Goal: Task Accomplishment & Management: Manage account settings

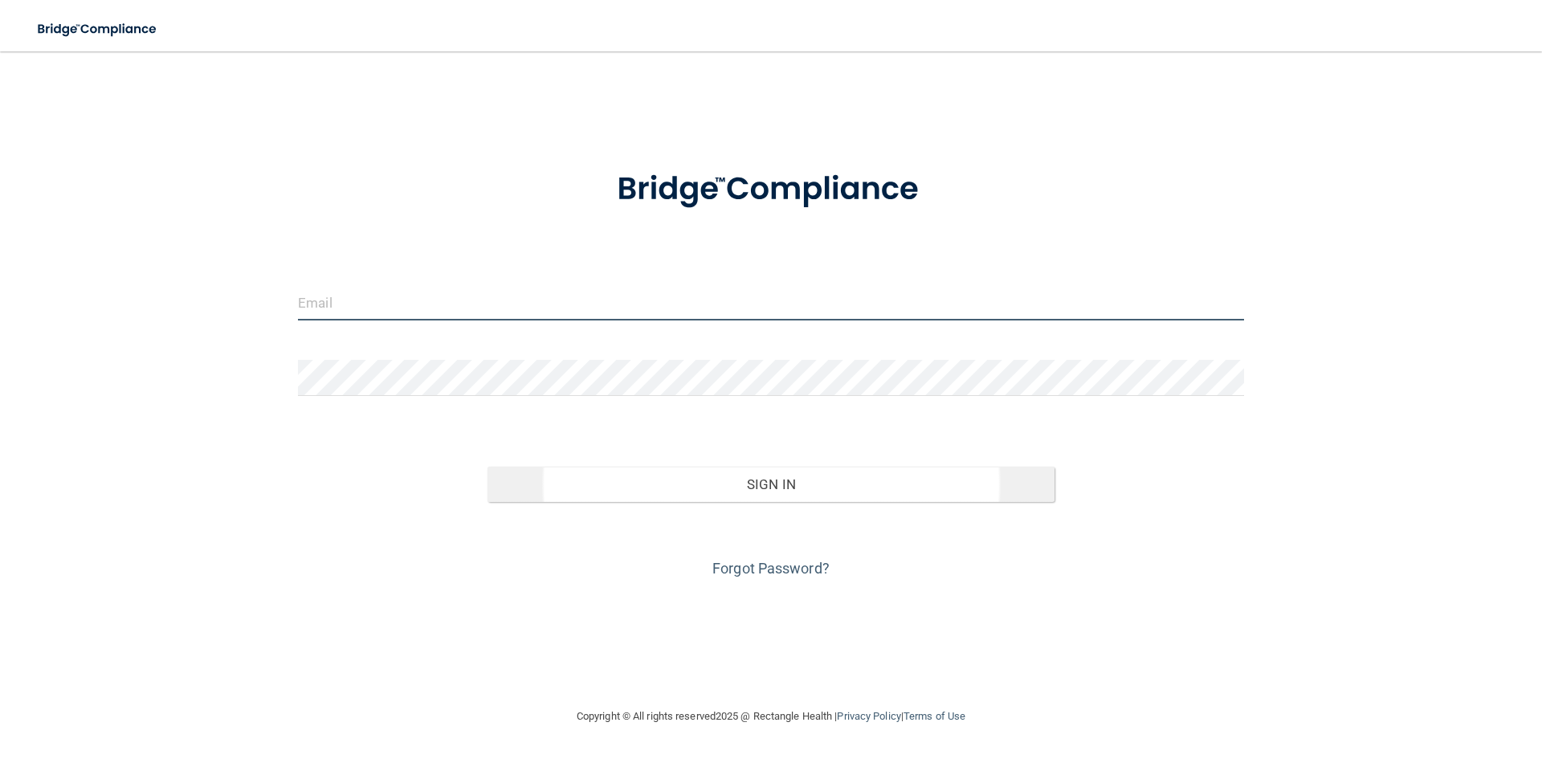
type input "[EMAIL_ADDRESS][DOMAIN_NAME]"
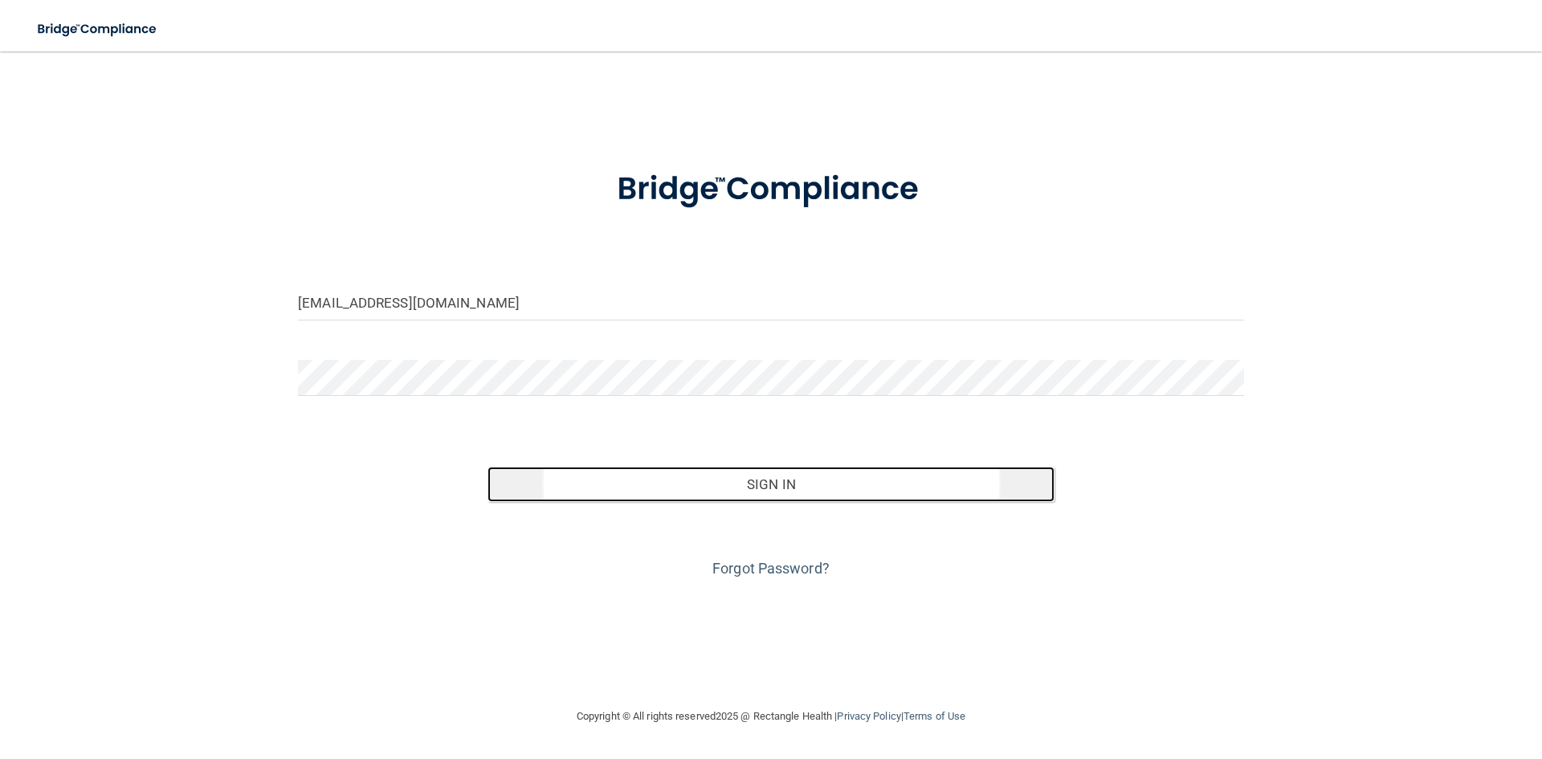
click at [633, 476] on button "Sign In" at bounding box center [772, 484] width 568 height 35
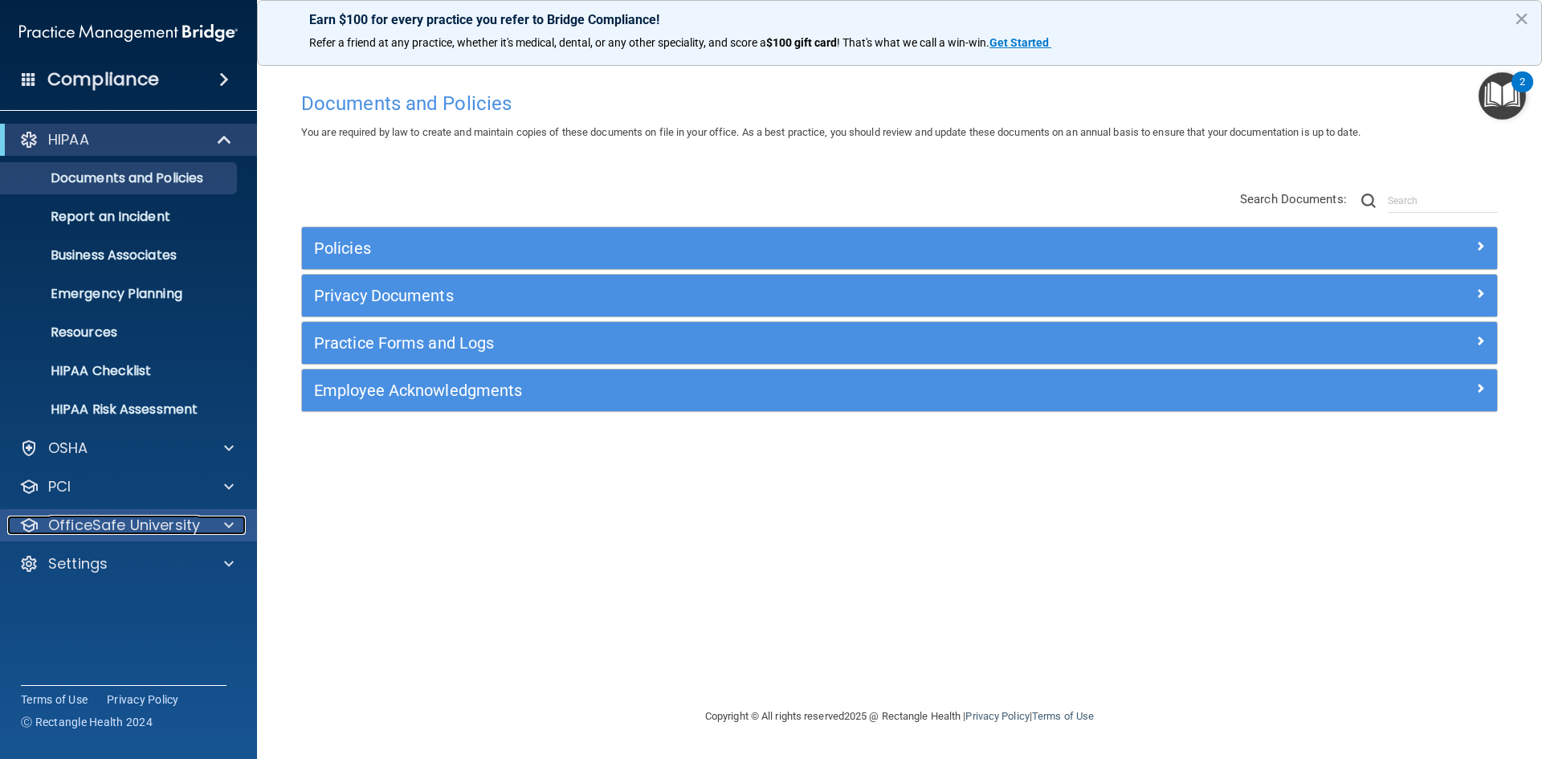
click at [113, 525] on p "OfficeSafe University" at bounding box center [124, 525] width 152 height 19
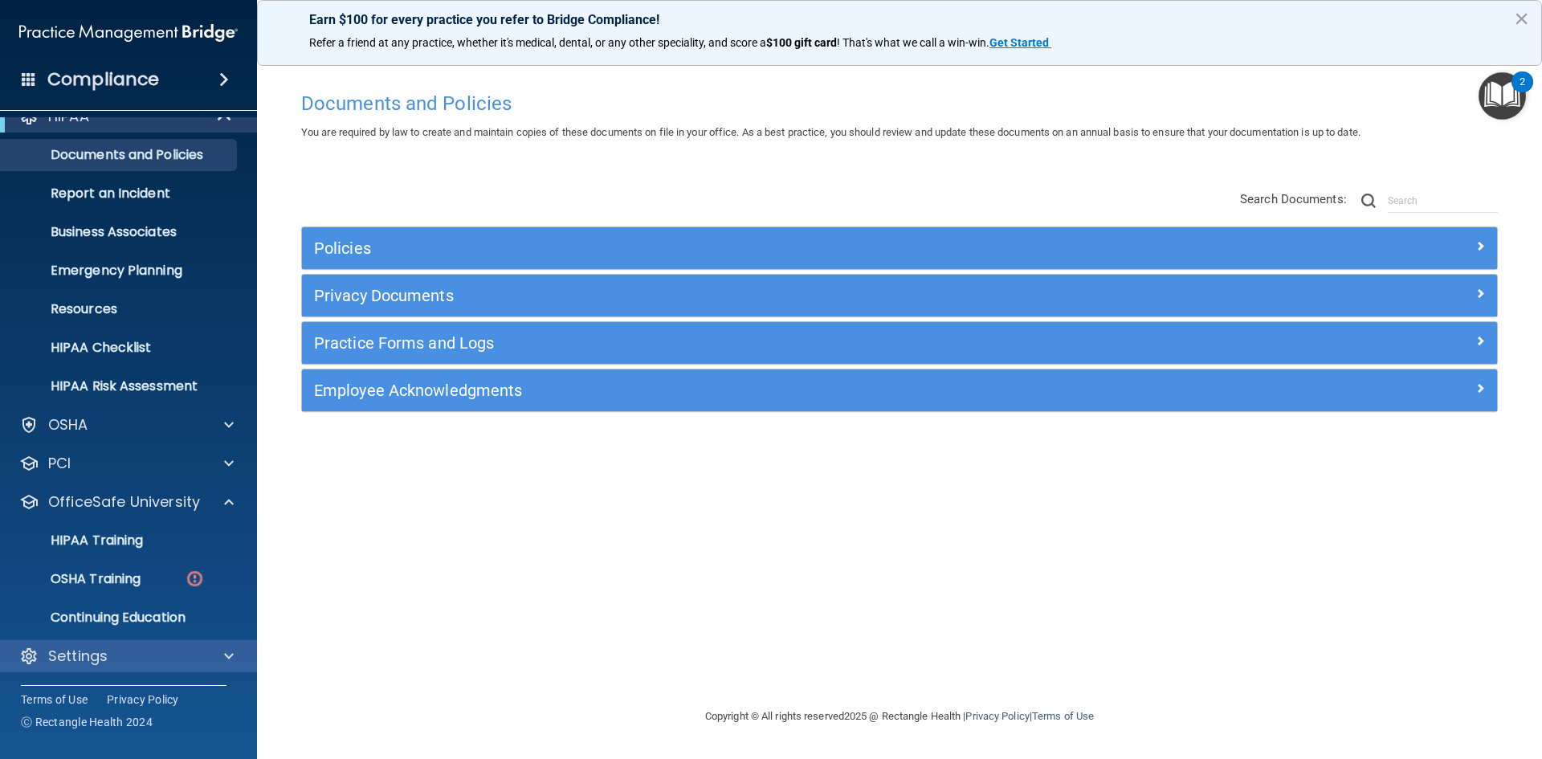
click at [72, 645] on div "Settings" at bounding box center [129, 656] width 258 height 32
click at [1513, 93] on img "Open Resource Center, 2 new notifications" at bounding box center [1502, 95] width 47 height 47
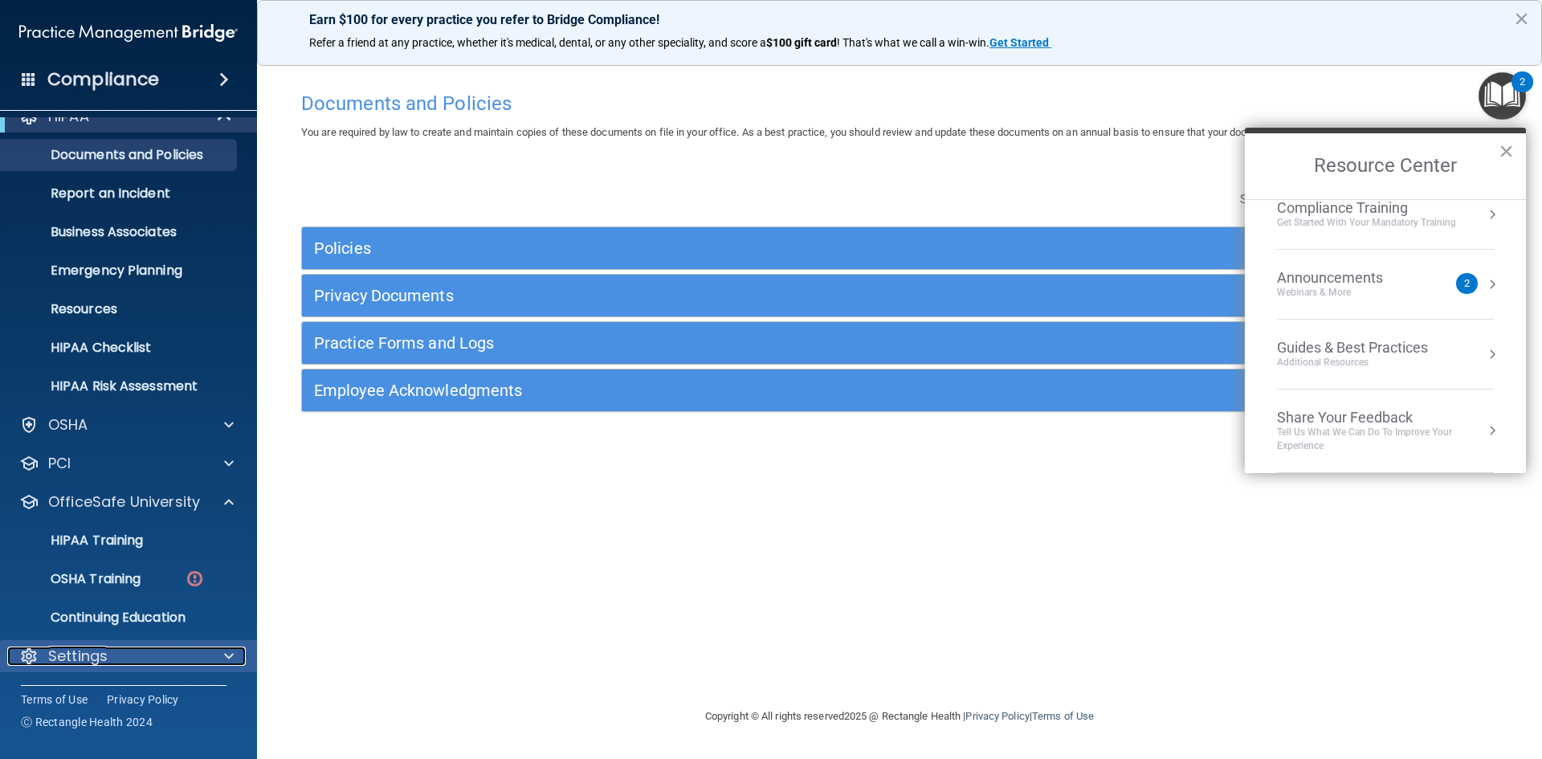
click at [76, 658] on p "Settings" at bounding box center [77, 656] width 59 height 19
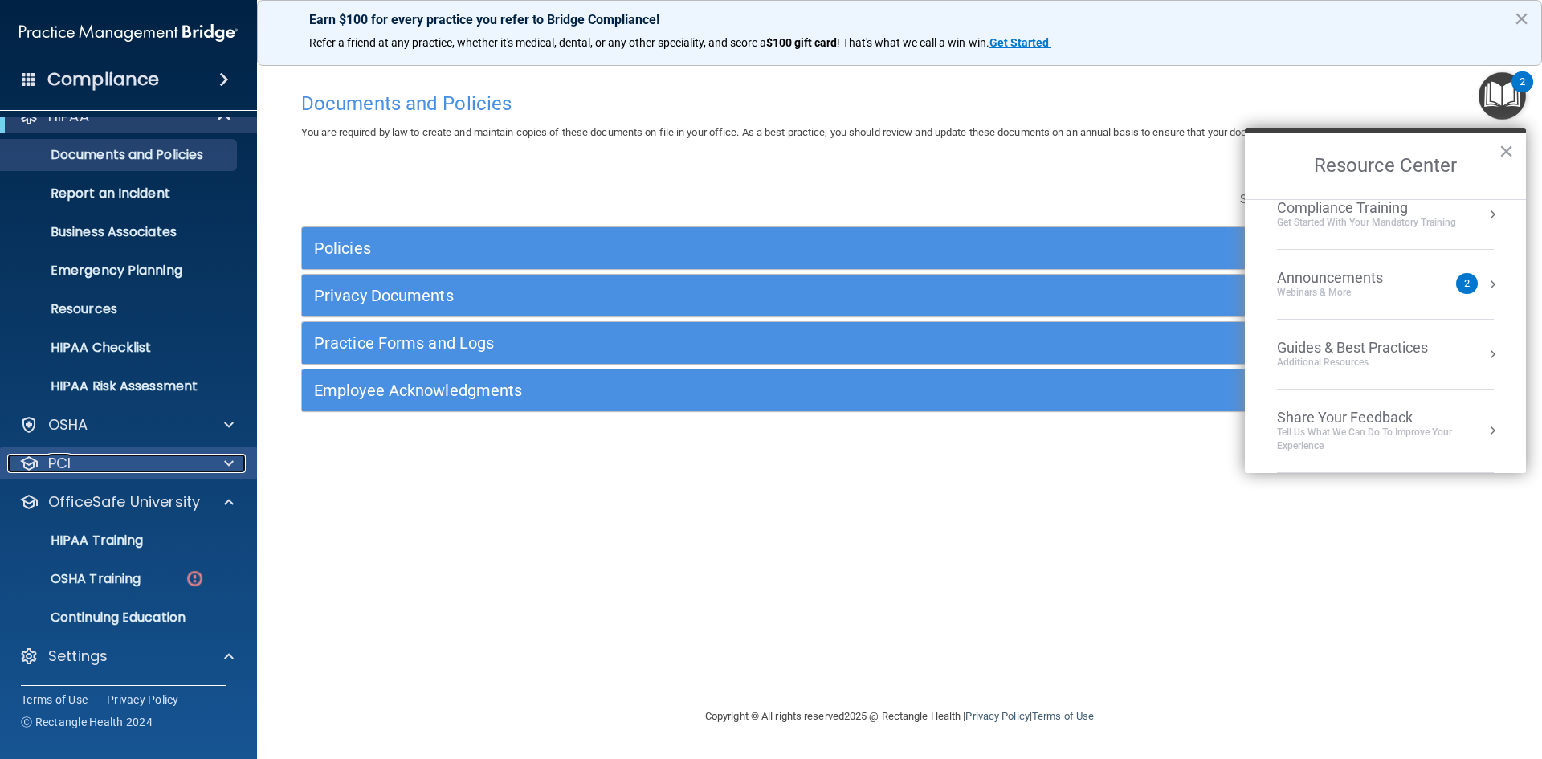
click at [93, 464] on div "PCI" at bounding box center [106, 463] width 199 height 19
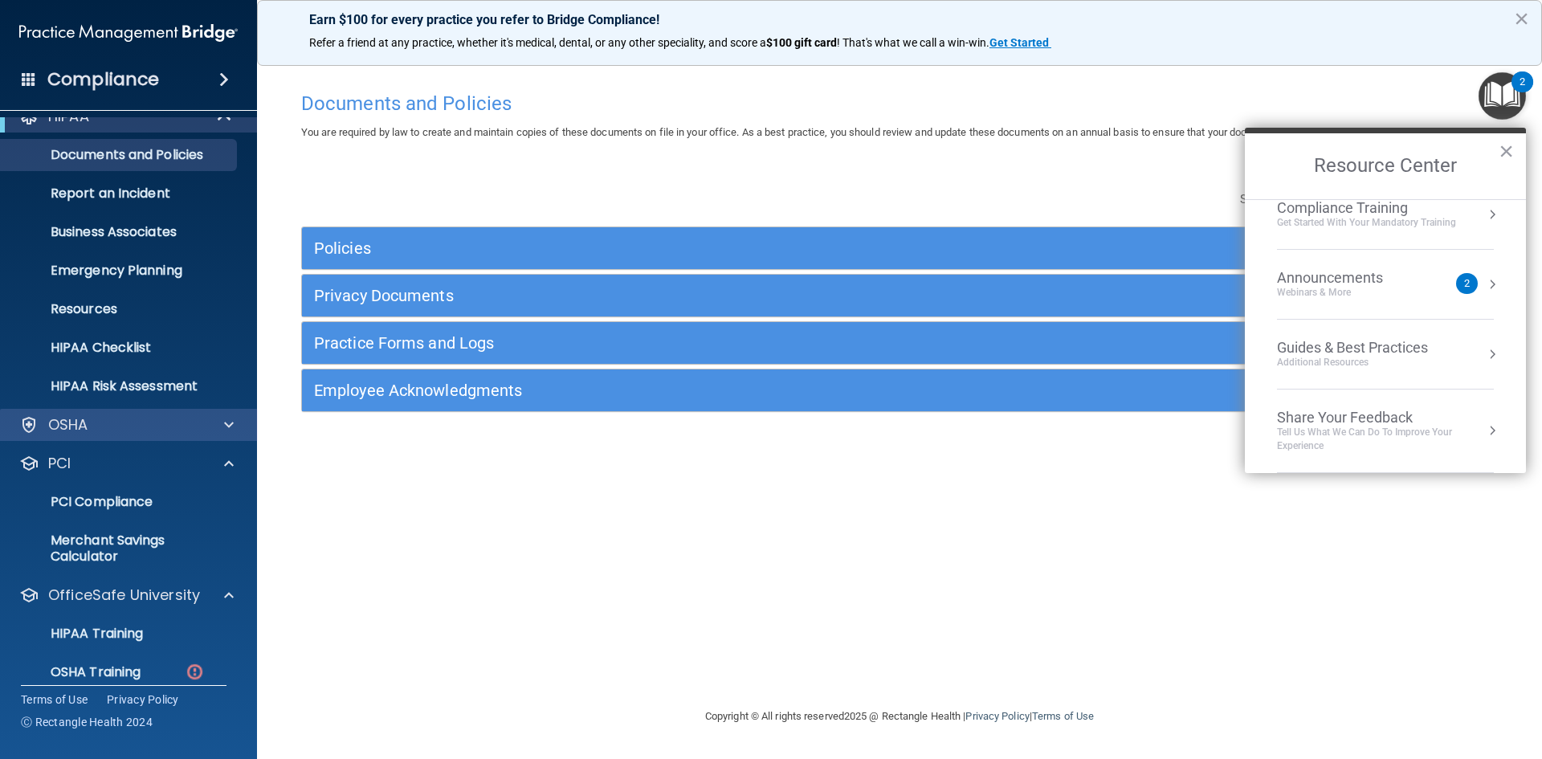
click at [104, 435] on div "OSHA" at bounding box center [129, 425] width 258 height 32
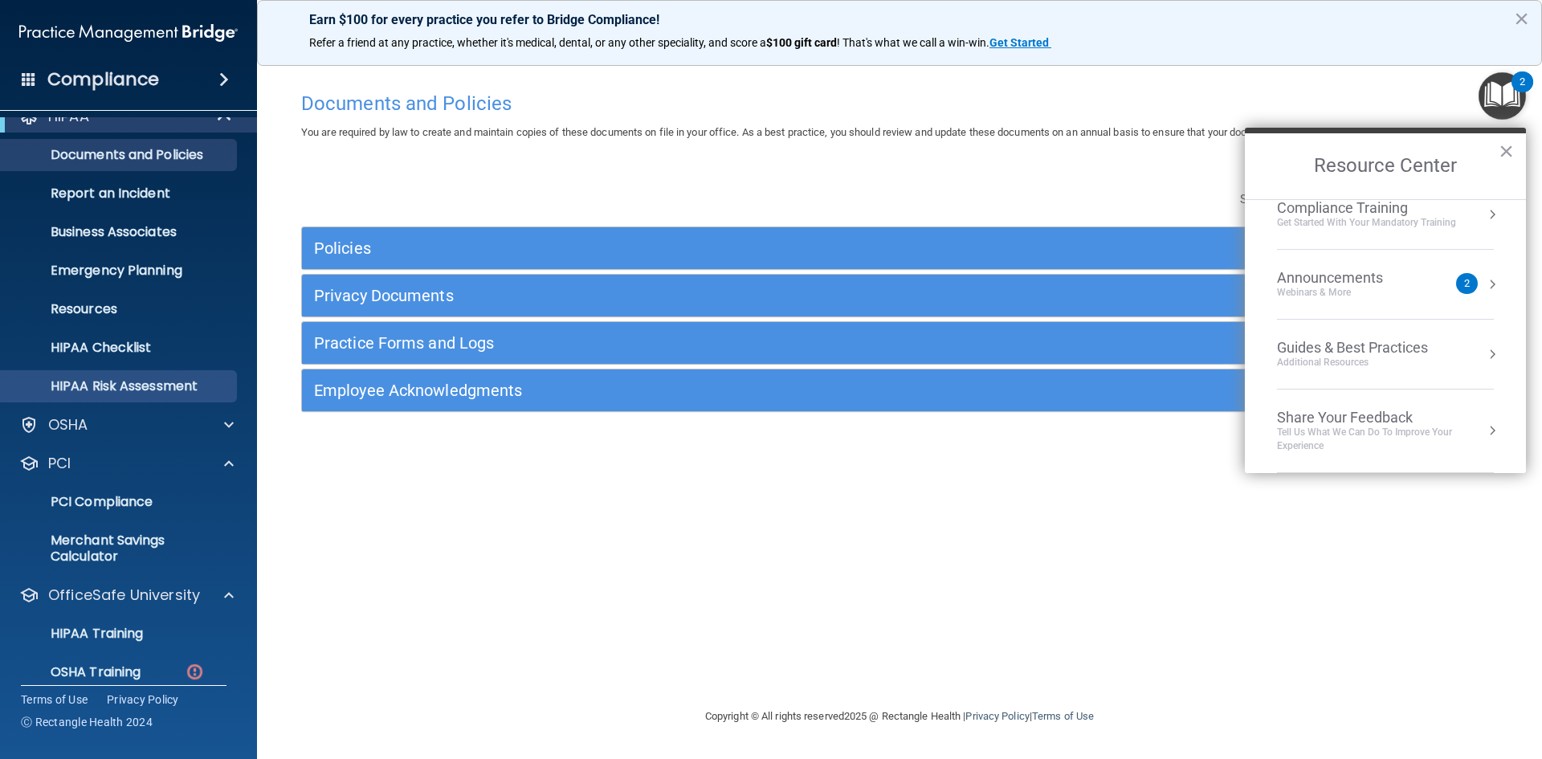
scroll to position [0, 0]
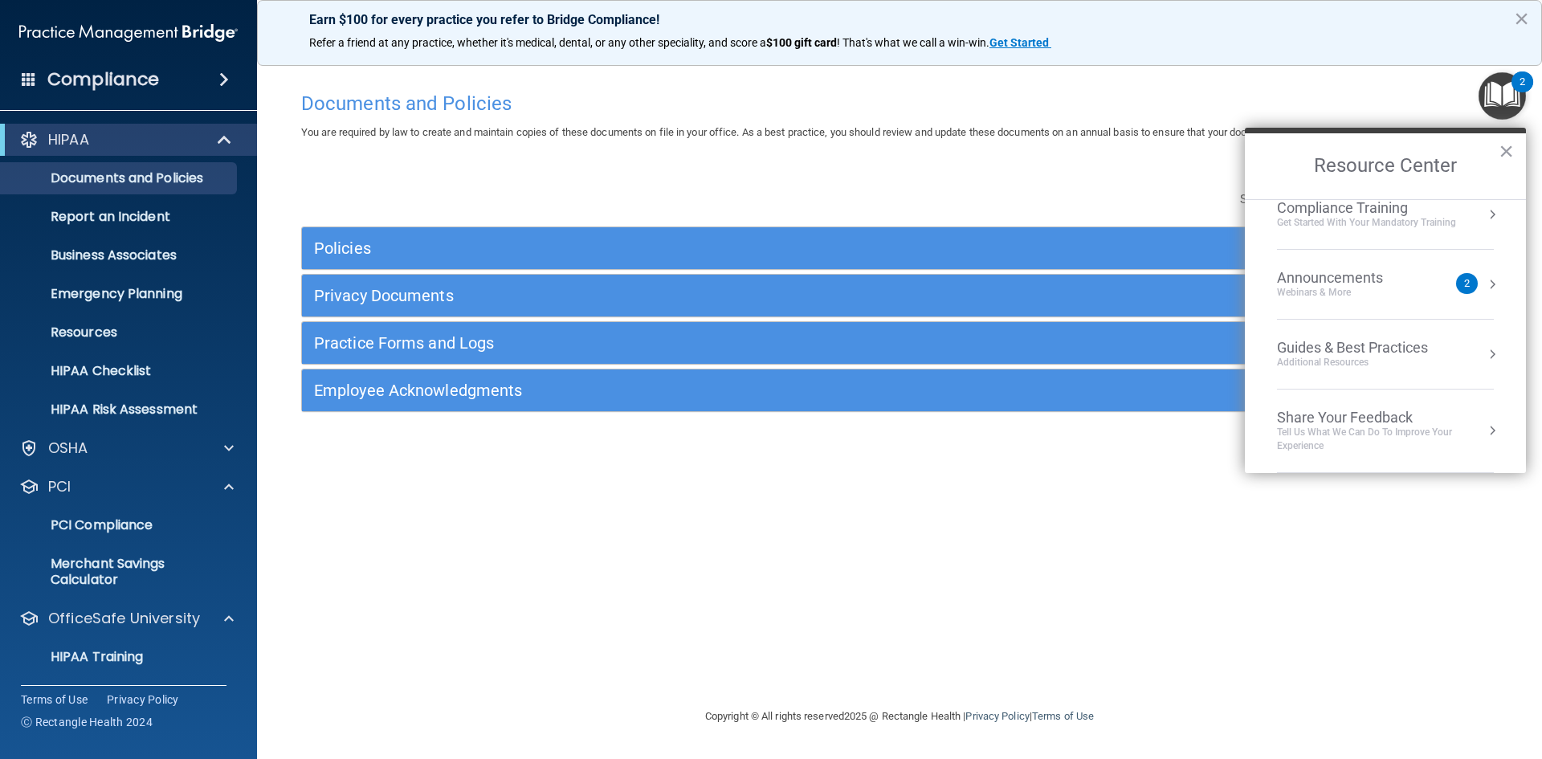
click at [225, 84] on span at bounding box center [224, 79] width 10 height 19
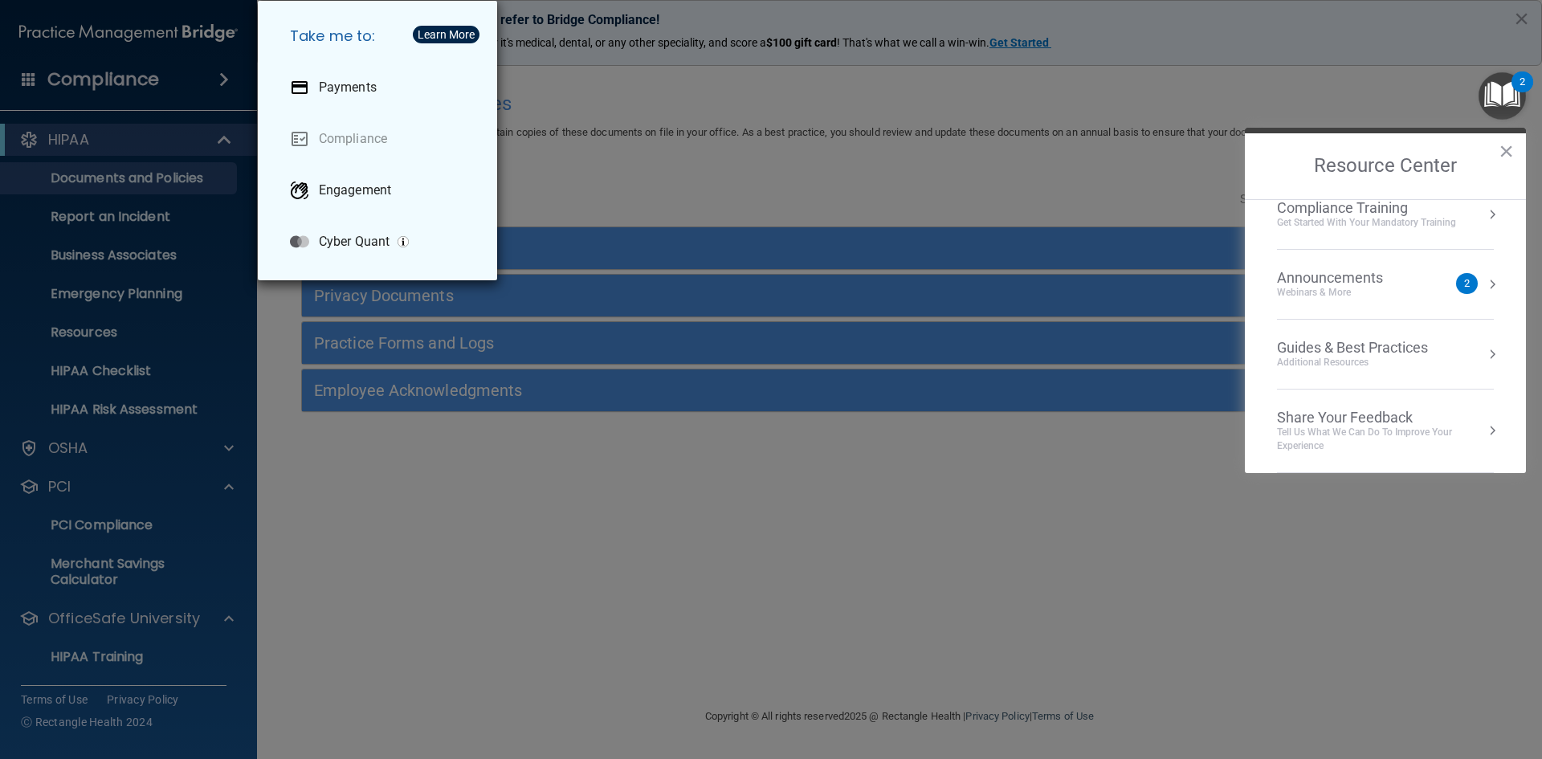
click at [463, 474] on div "Take me to: Payments Compliance Engagement Cyber Quant" at bounding box center [771, 379] width 1542 height 759
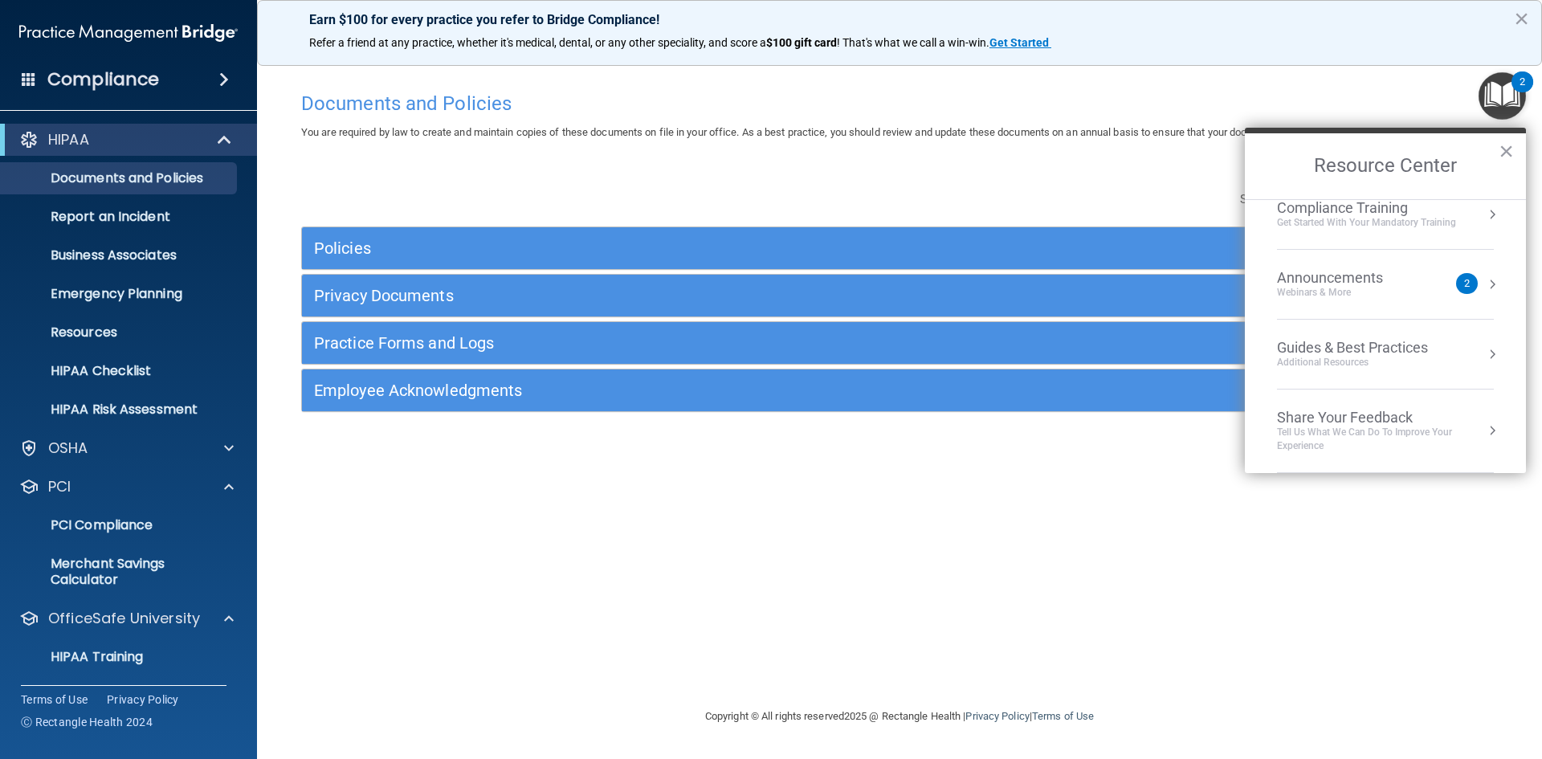
click at [44, 76] on div "Compliance" at bounding box center [128, 79] width 257 height 35
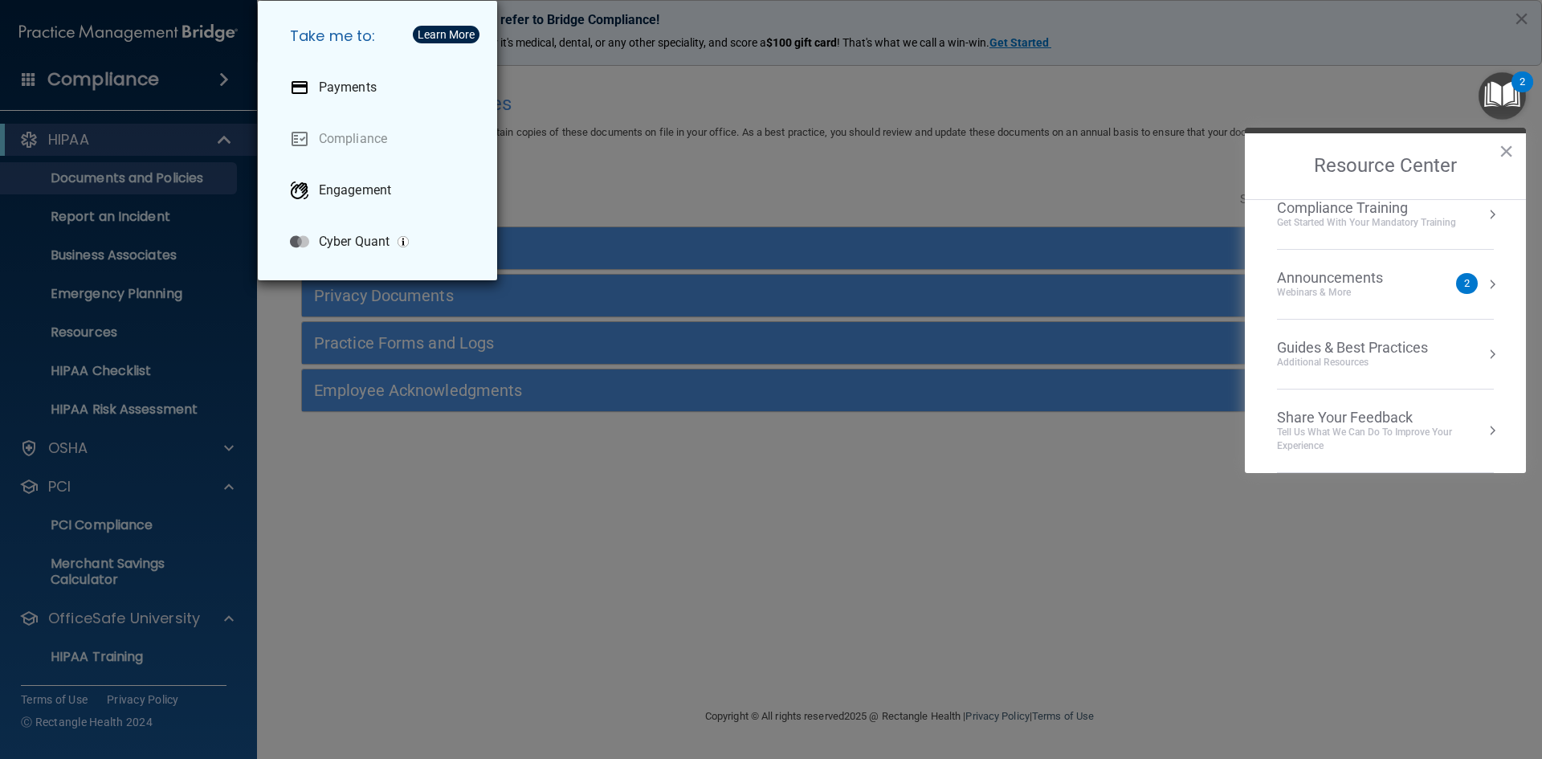
click at [445, 526] on div "Take me to: Payments Compliance Engagement Cyber Quant" at bounding box center [771, 379] width 1542 height 759
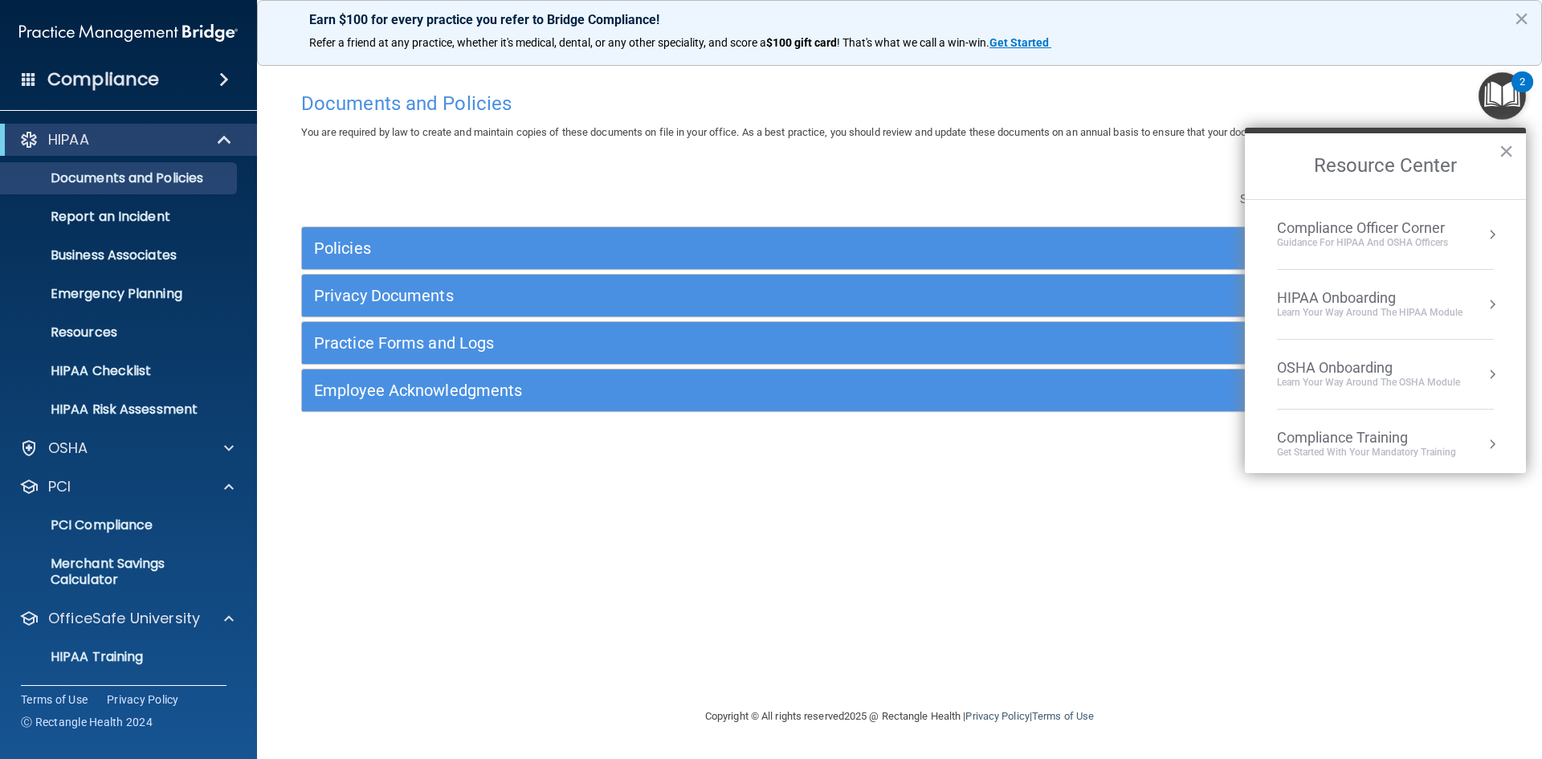
click at [1382, 298] on div "HIPAA Onboarding" at bounding box center [1370, 298] width 186 height 18
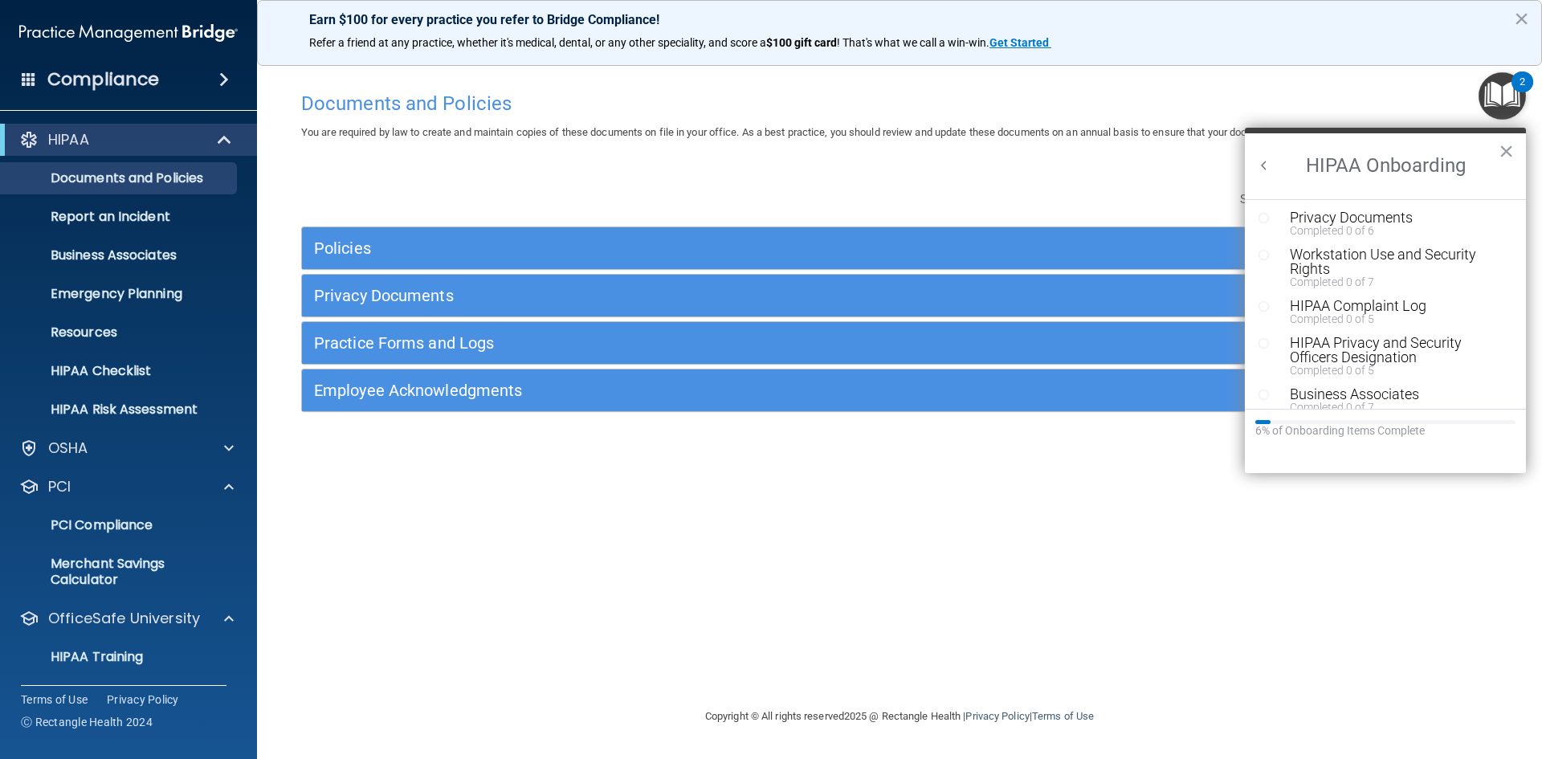
scroll to position [37, 0]
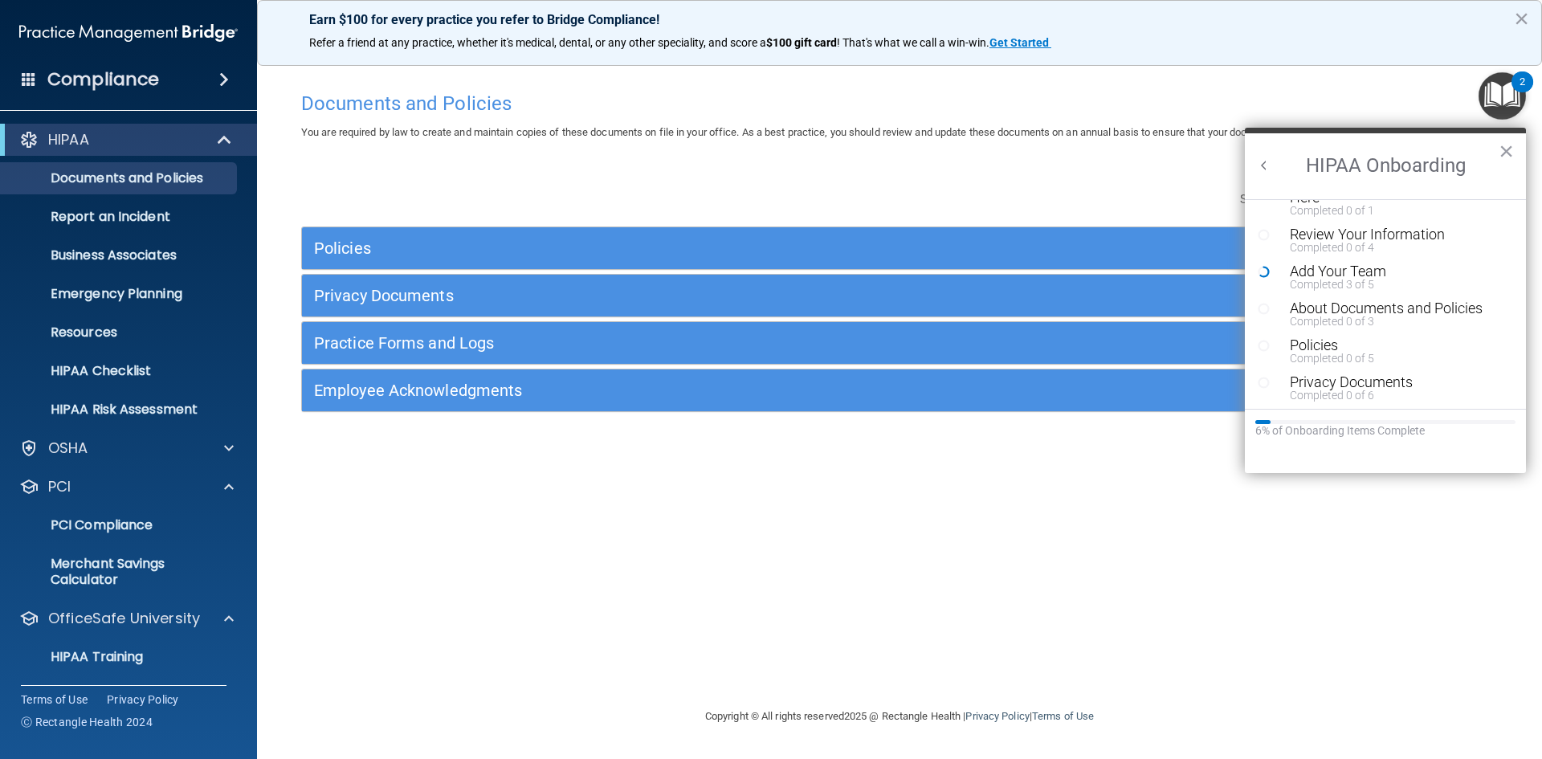
click at [1260, 164] on button "Back to Resource Center Home" at bounding box center [1264, 165] width 16 height 16
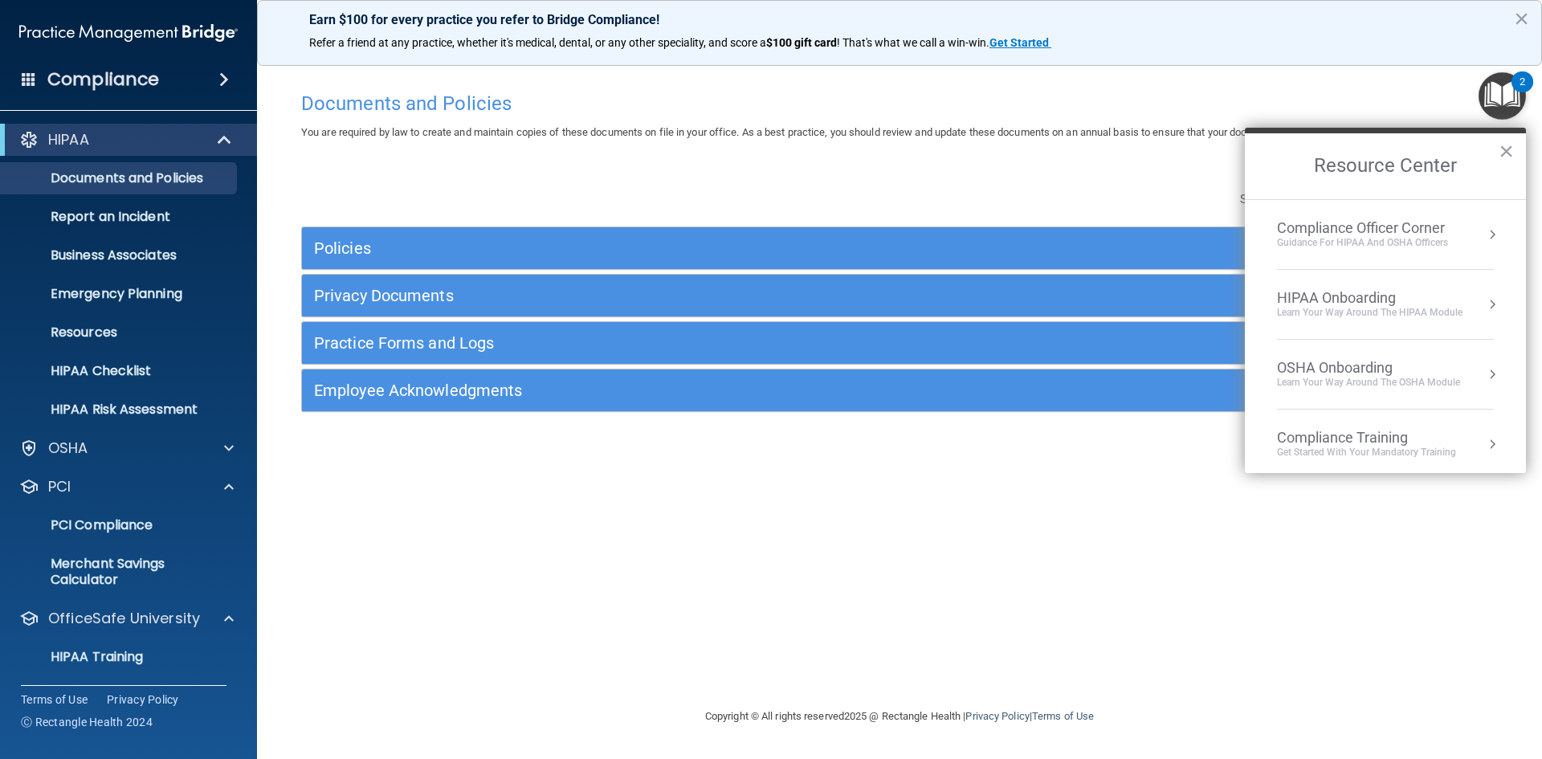
click at [1361, 300] on div "HIPAA Onboarding" at bounding box center [1370, 298] width 186 height 18
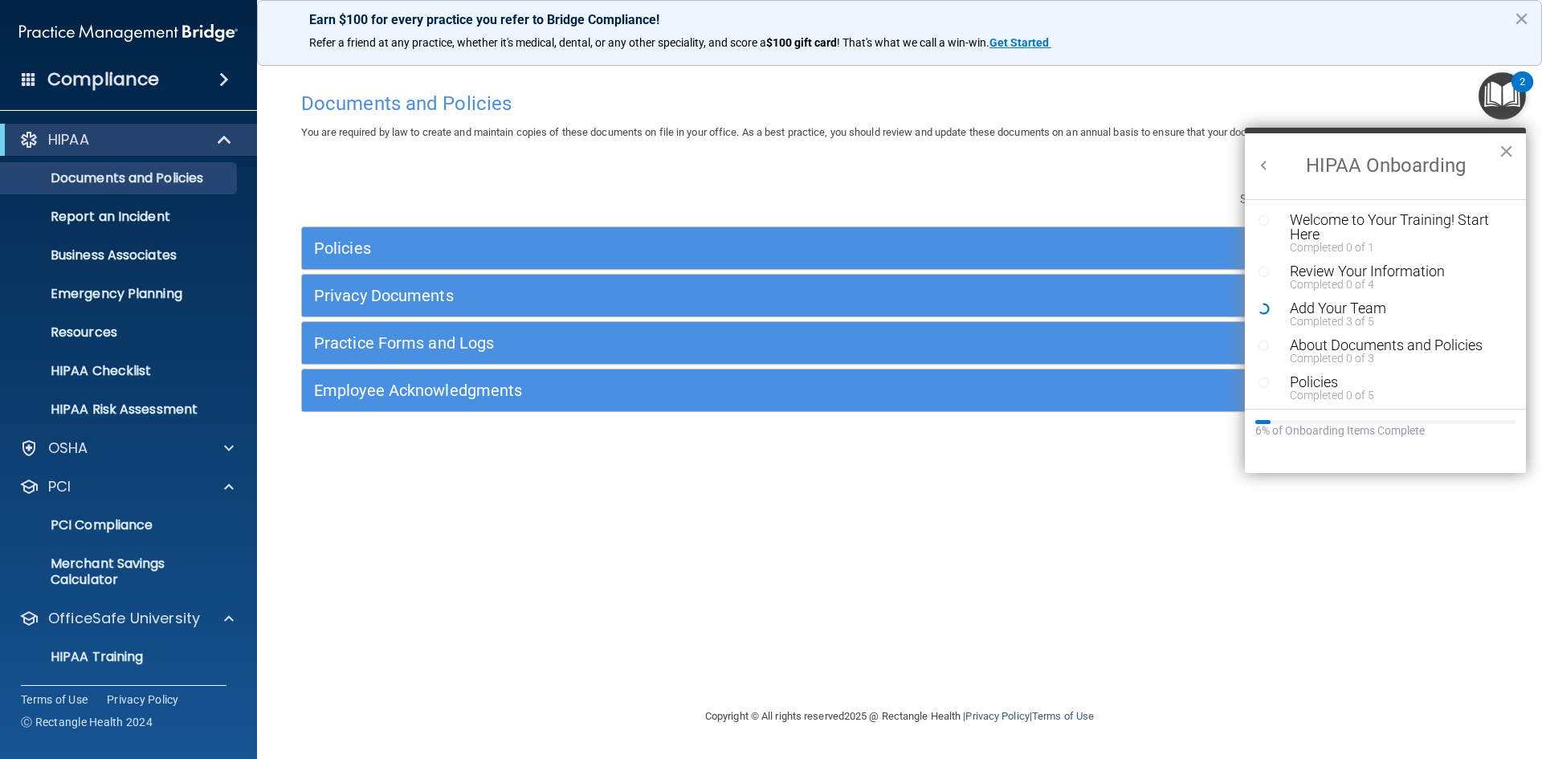
scroll to position [0, 0]
click at [1342, 307] on div "Add Your Team" at bounding box center [1391, 308] width 203 height 14
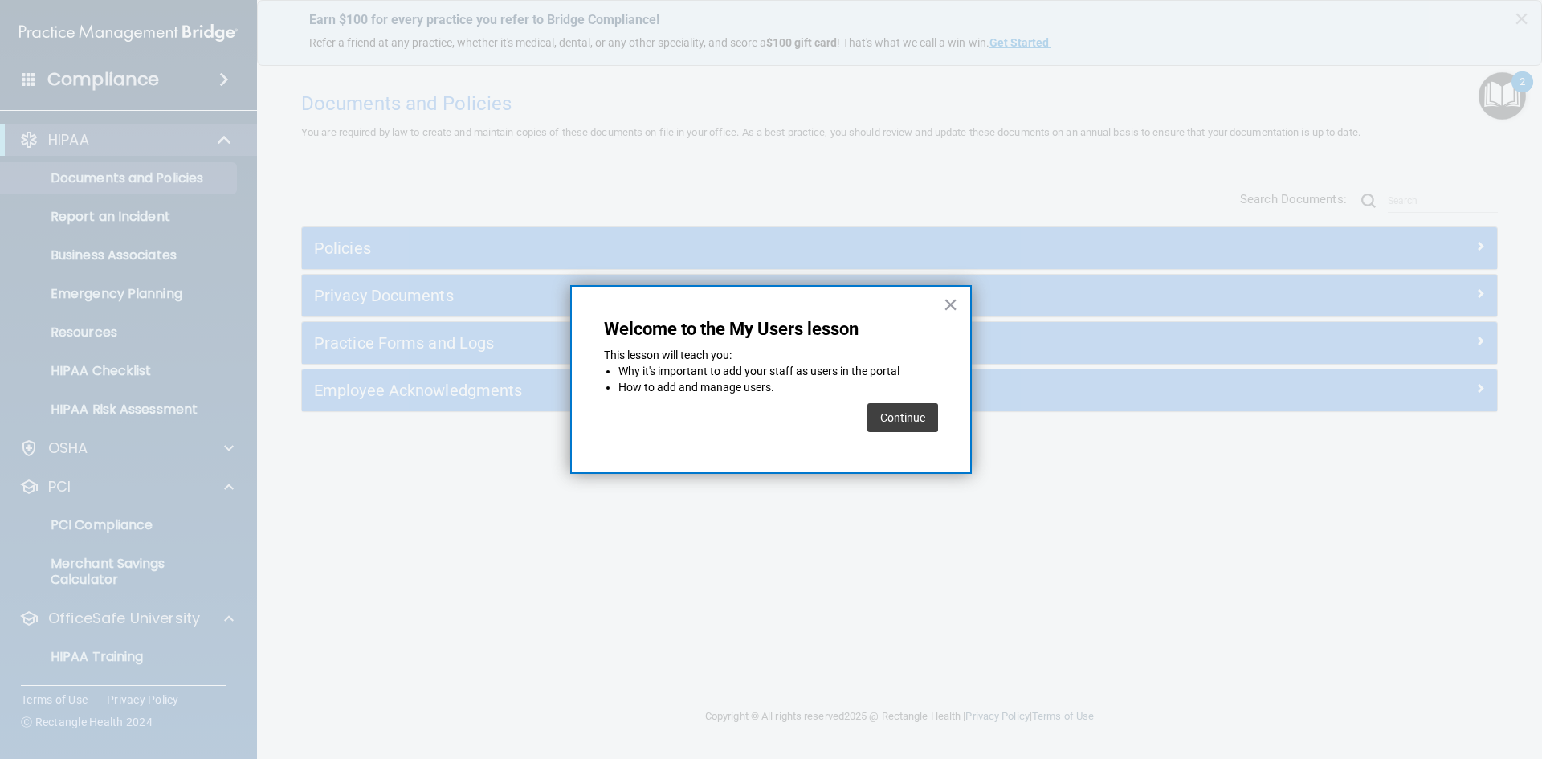
click at [904, 415] on button "Continue" at bounding box center [903, 417] width 71 height 29
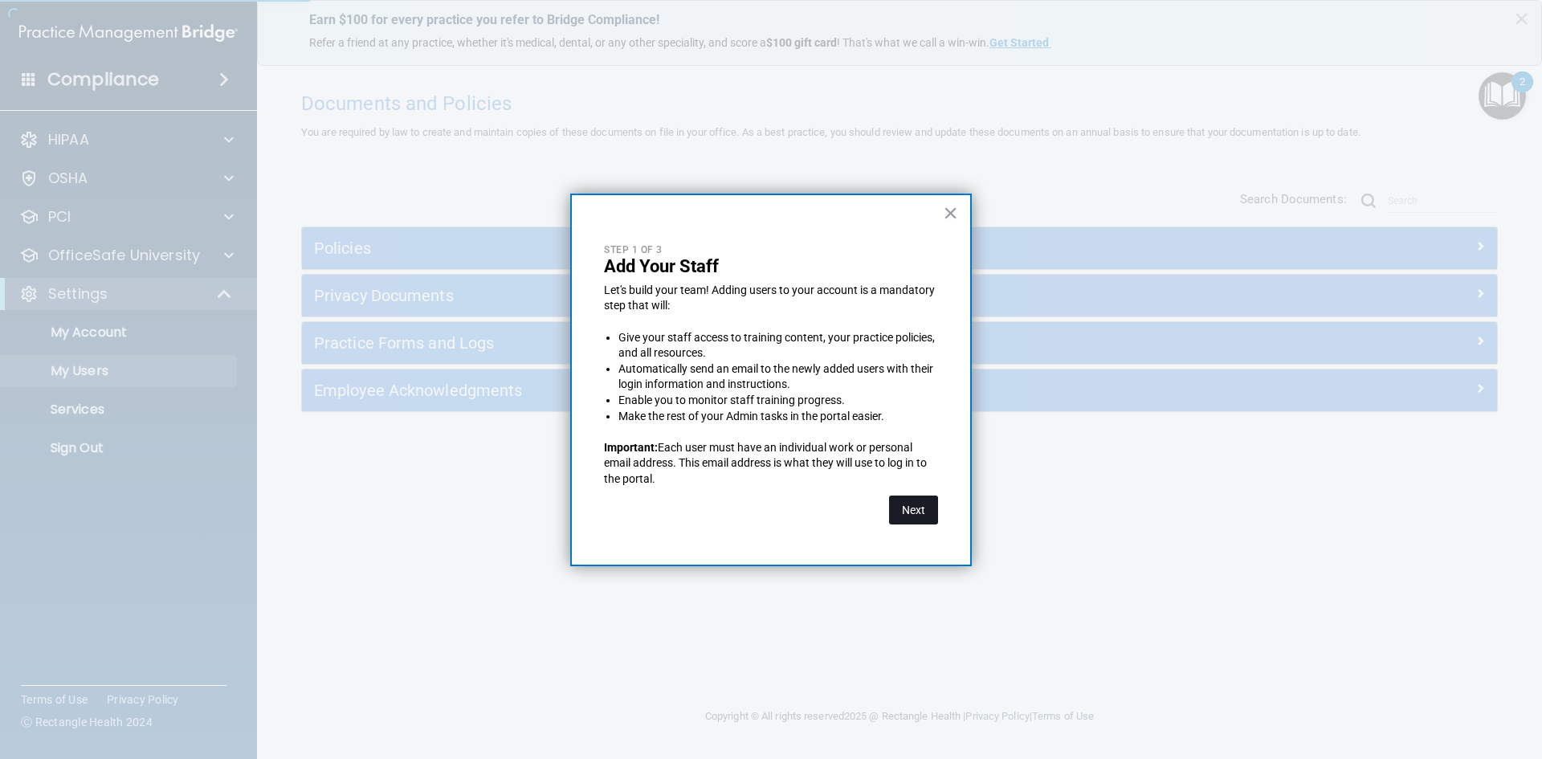
click at [924, 506] on button "Next" at bounding box center [913, 510] width 49 height 29
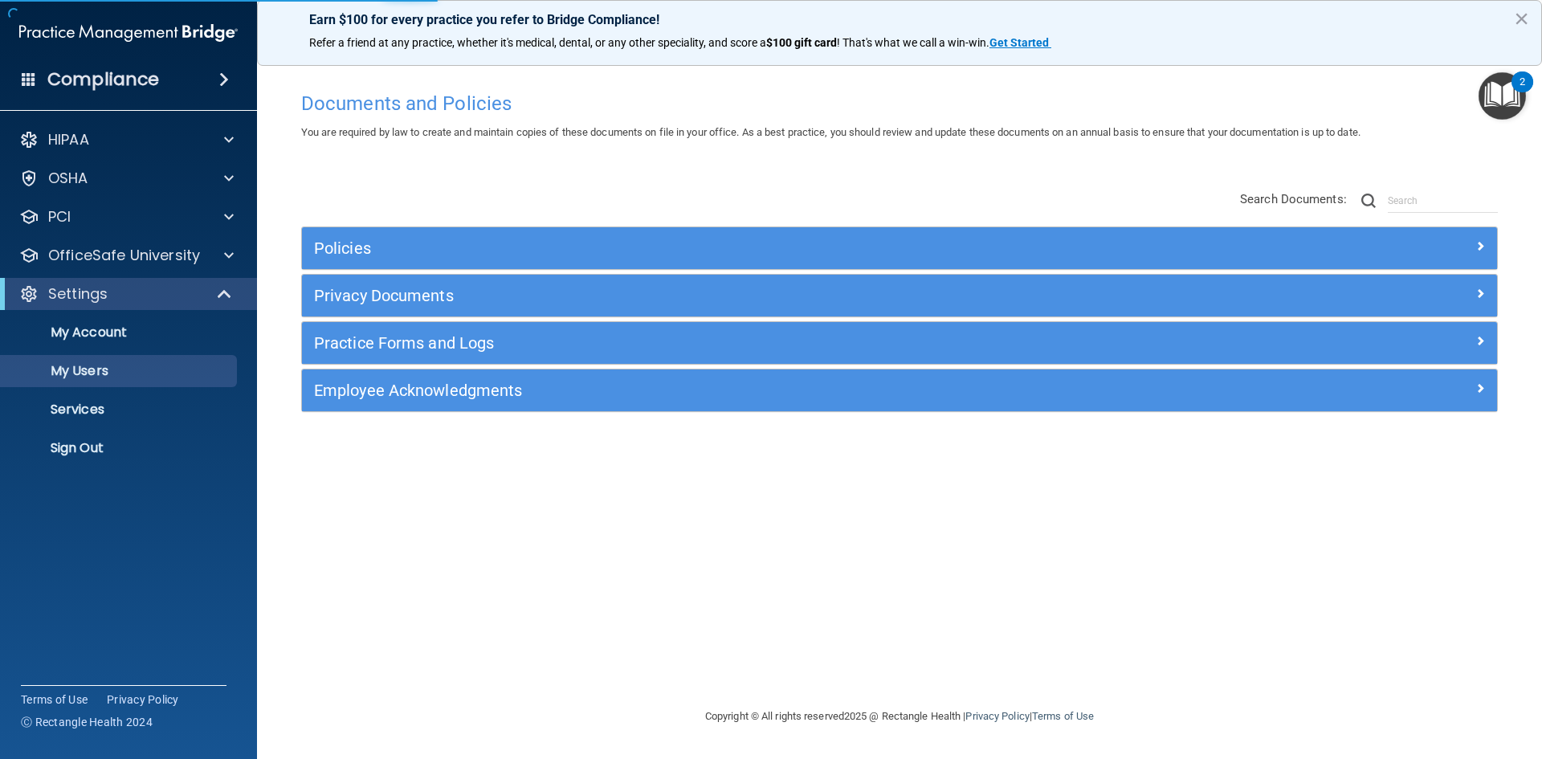
select select "20"
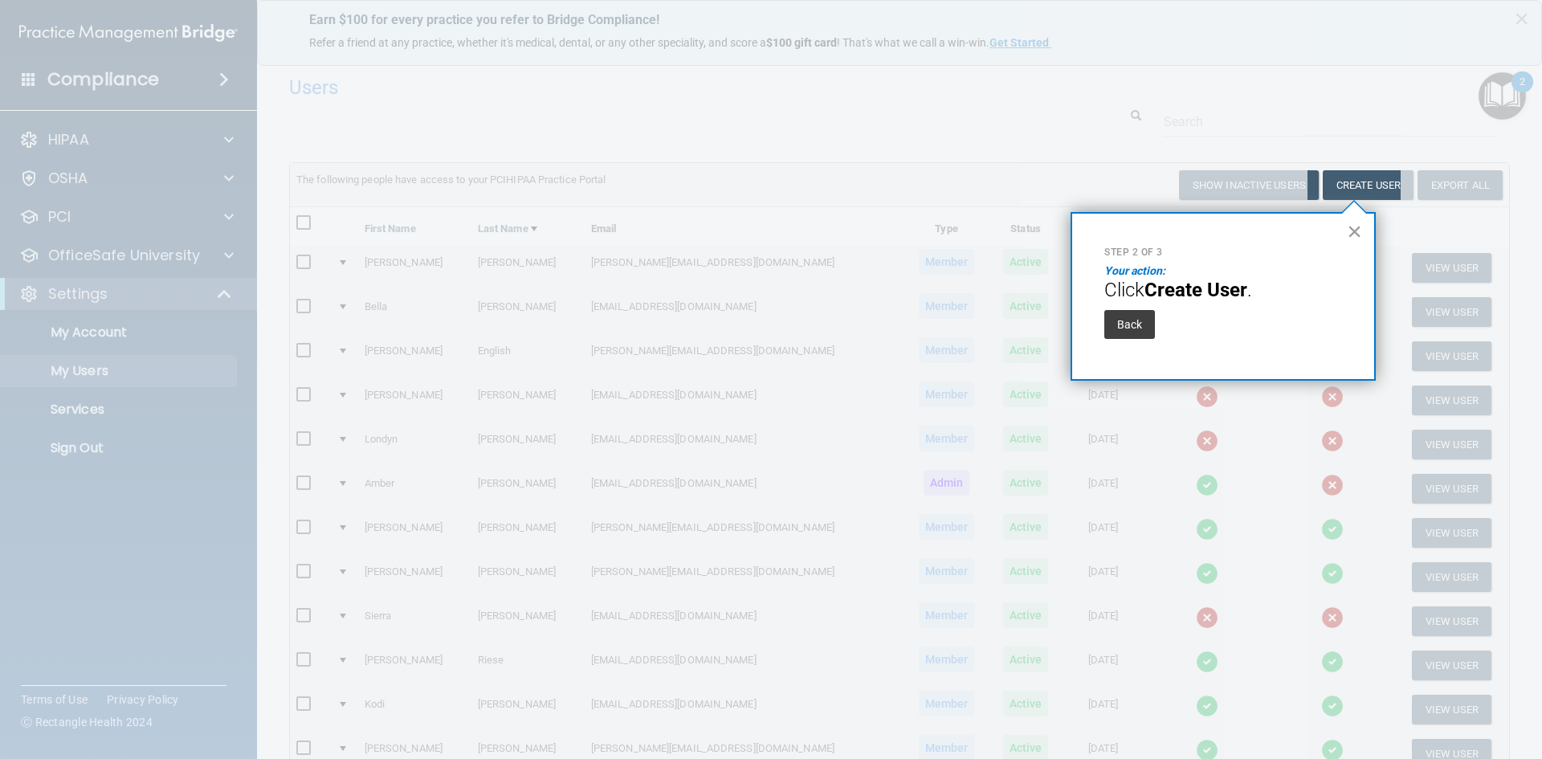
click at [1359, 223] on button "×" at bounding box center [1354, 232] width 15 height 26
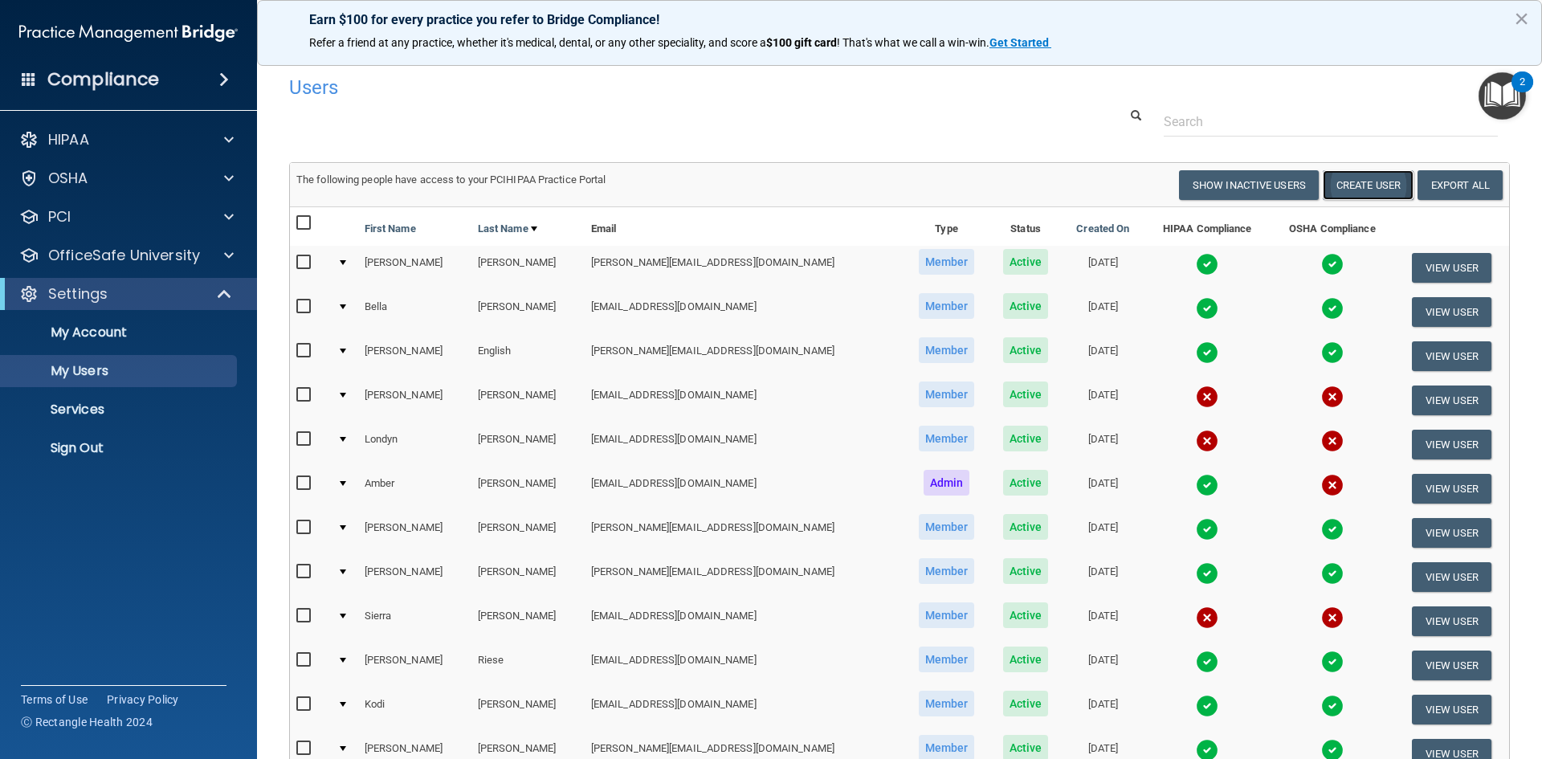
click at [1364, 188] on button "Create User" at bounding box center [1368, 185] width 91 height 30
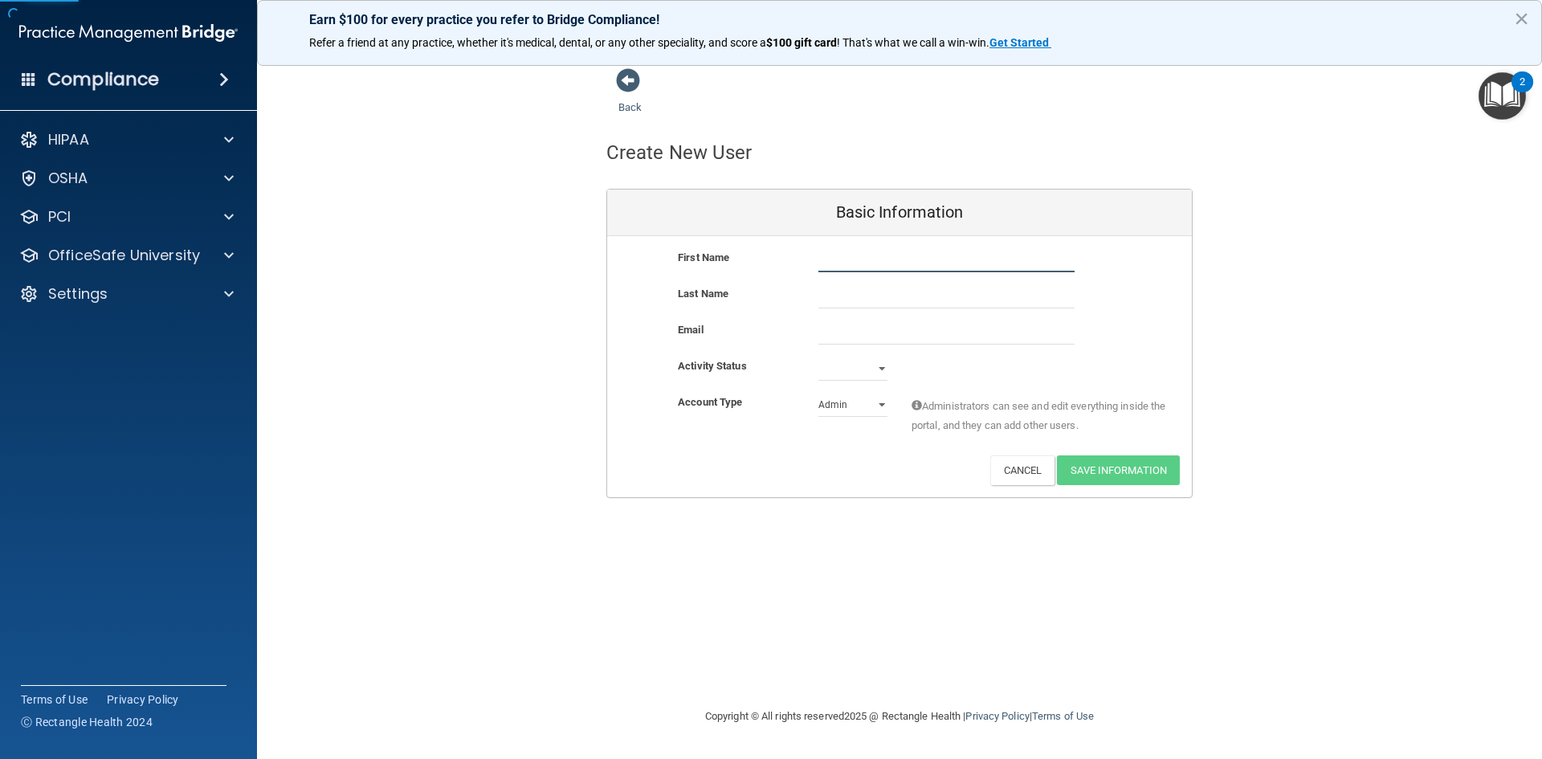
click at [946, 264] on input "text" at bounding box center [947, 260] width 256 height 24
click at [905, 287] on input "text" at bounding box center [947, 296] width 256 height 24
click at [951, 243] on div "First Name [PERSON_NAME] [PERSON_NAME] Last Name Email Activity Status Active I…" at bounding box center [899, 366] width 585 height 261
click at [933, 263] on input "[PERSON_NAME]" at bounding box center [947, 260] width 256 height 24
type input "[PERSON_NAME]"
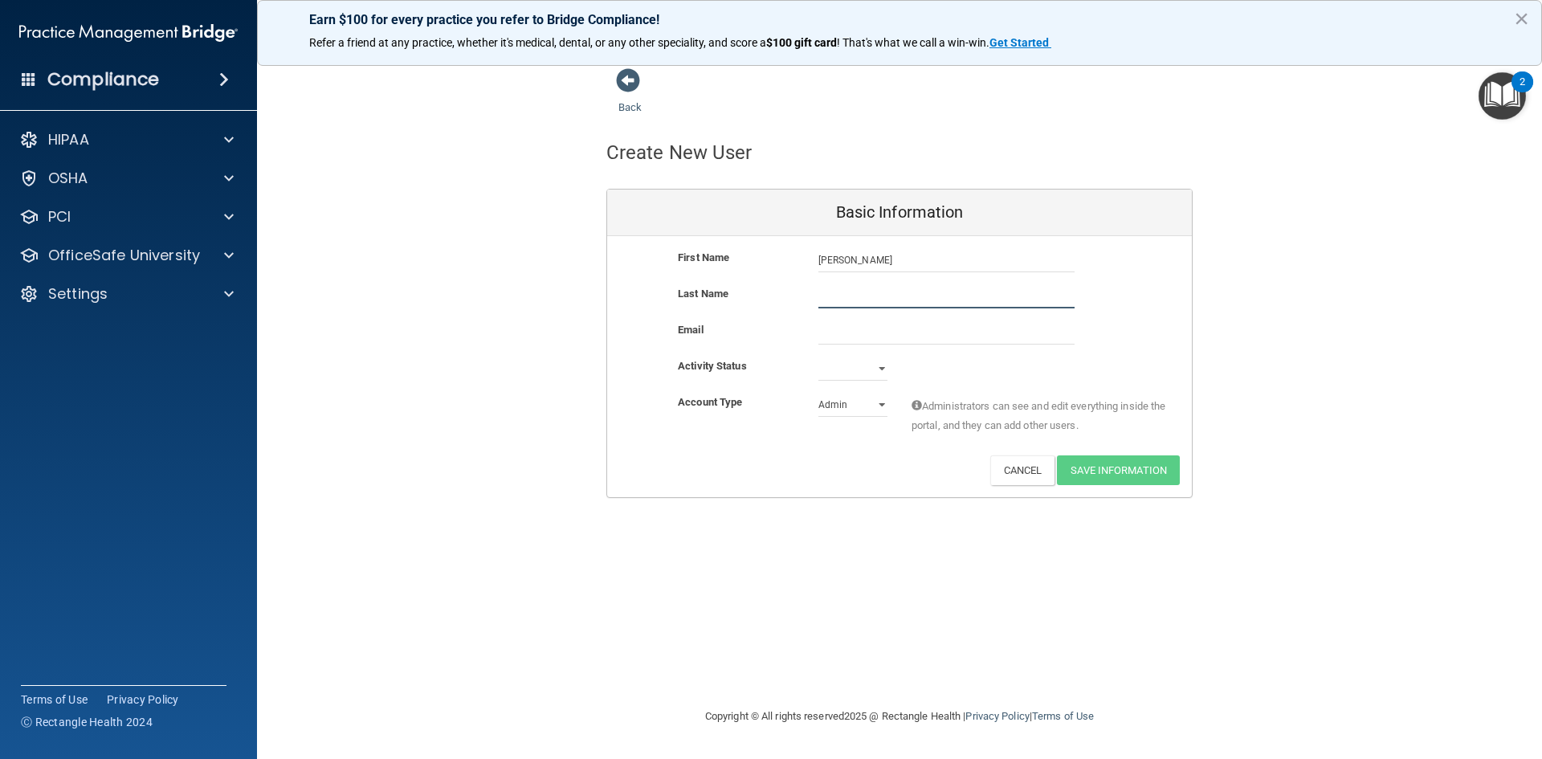
click at [904, 296] on input "text" at bounding box center [947, 296] width 256 height 24
type input "Manrrique"
click at [882, 317] on div "Last Name [PERSON_NAME]" at bounding box center [899, 302] width 585 height 36
click at [882, 321] on input "email" at bounding box center [947, 333] width 256 height 24
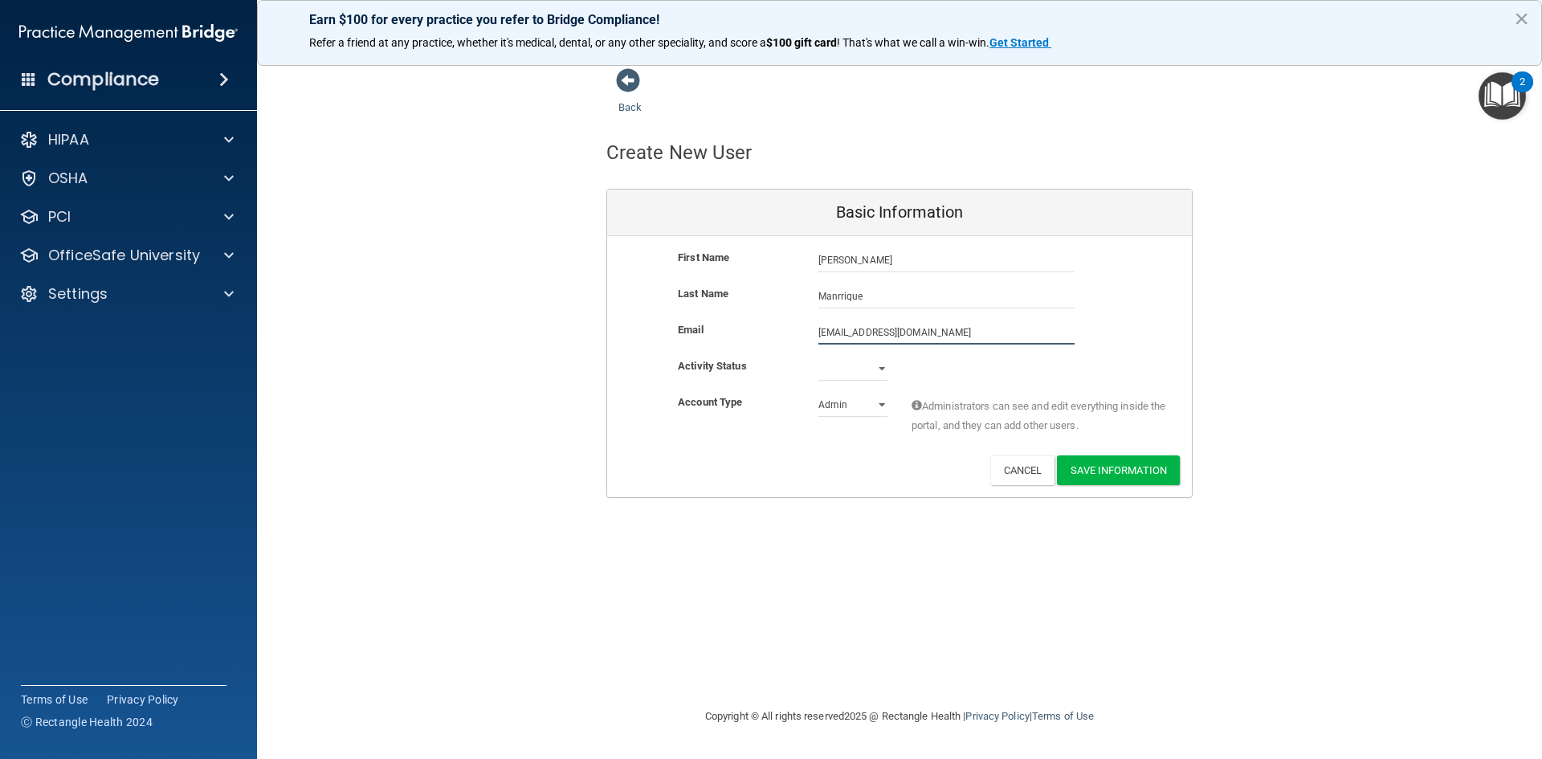
type input "[EMAIL_ADDRESS][DOMAIN_NAME]"
click at [839, 369] on select "Active Inactive" at bounding box center [853, 372] width 69 height 24
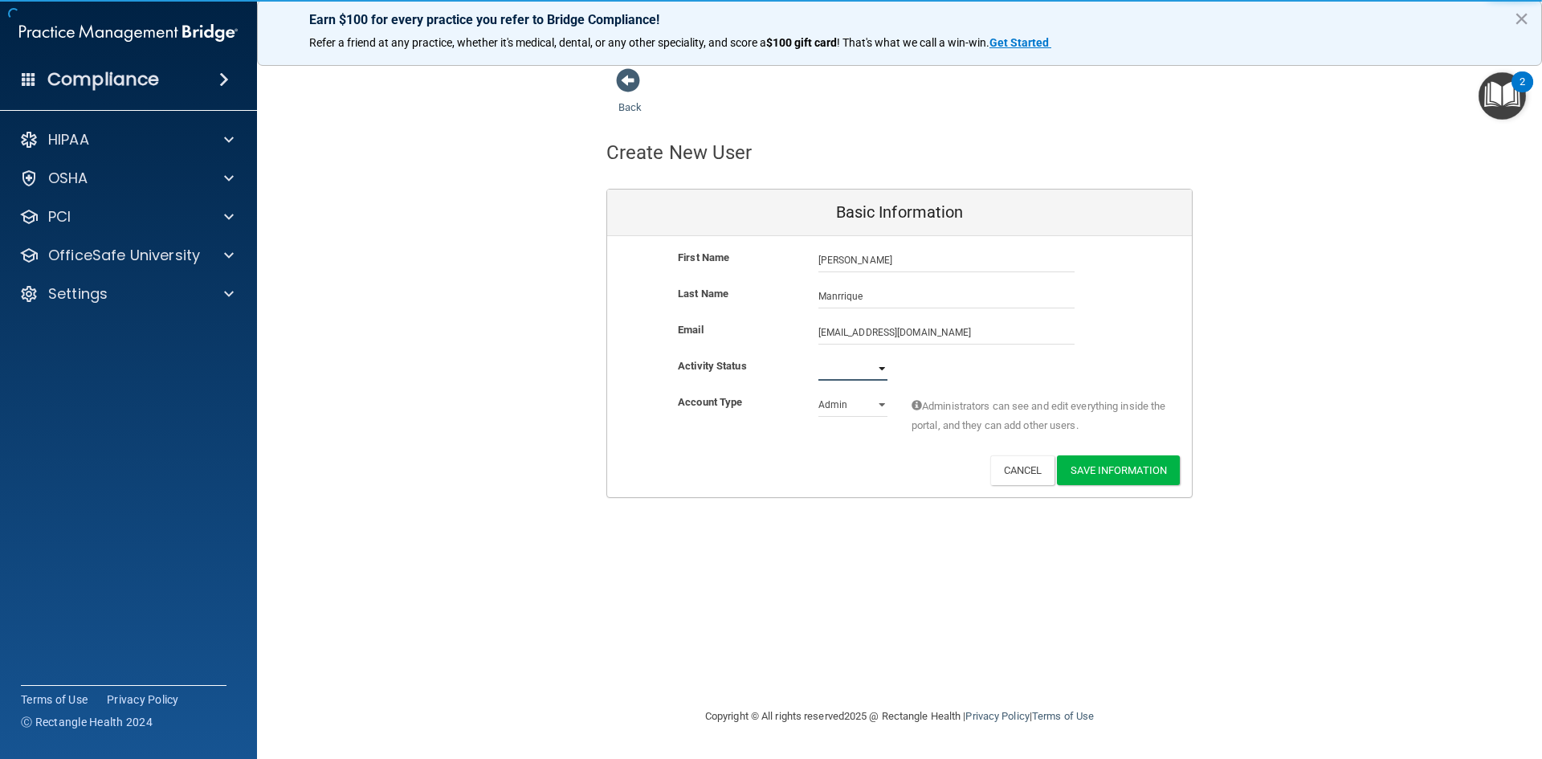
select select "active"
click at [819, 357] on select "Active Inactive" at bounding box center [853, 369] width 69 height 24
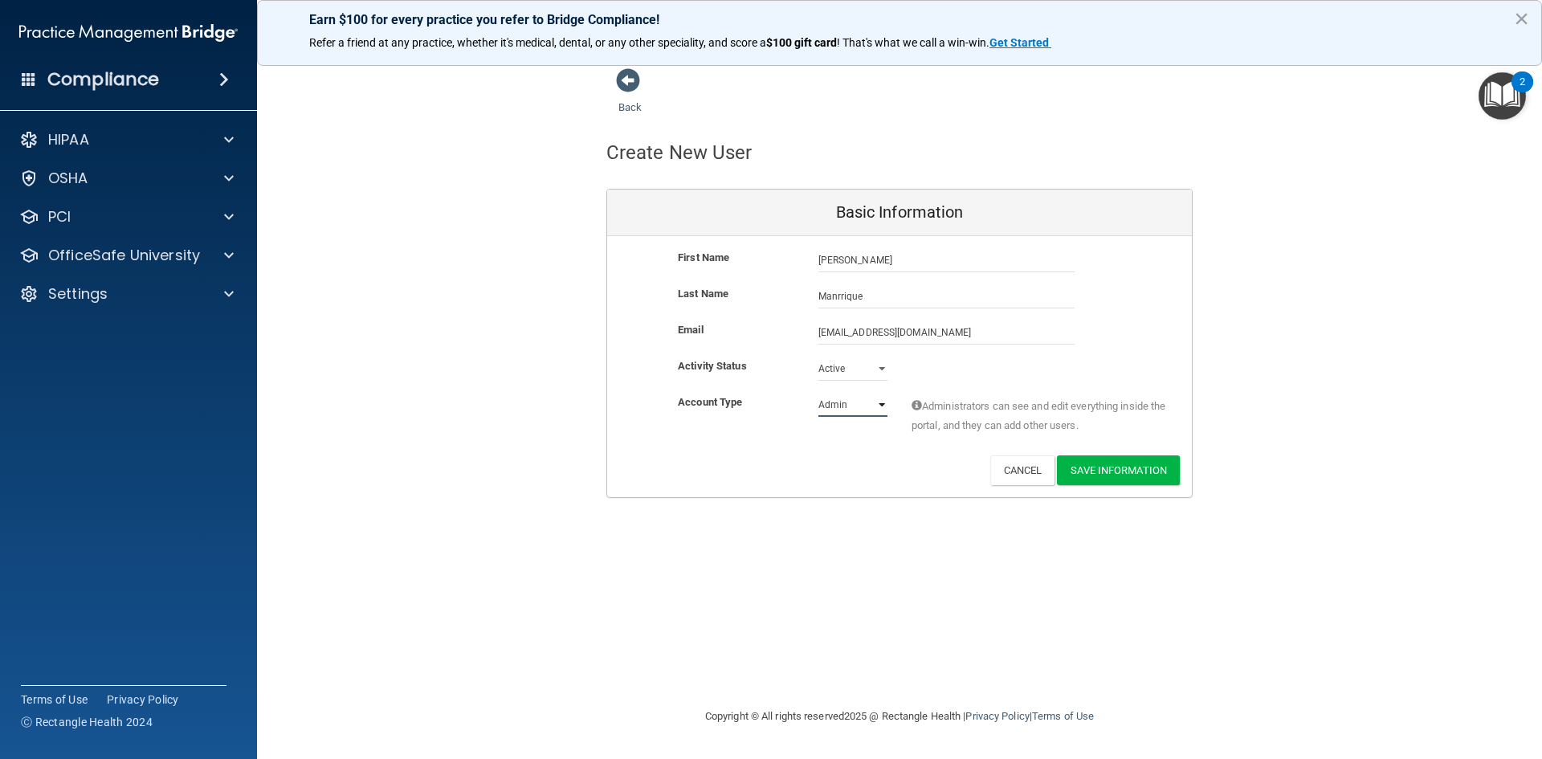
click at [839, 408] on select "Admin Member" at bounding box center [853, 405] width 69 height 24
select select "practice_member"
click at [819, 393] on select "Admin Member" at bounding box center [853, 405] width 69 height 24
click at [1109, 463] on button "Save Information" at bounding box center [1118, 470] width 123 height 30
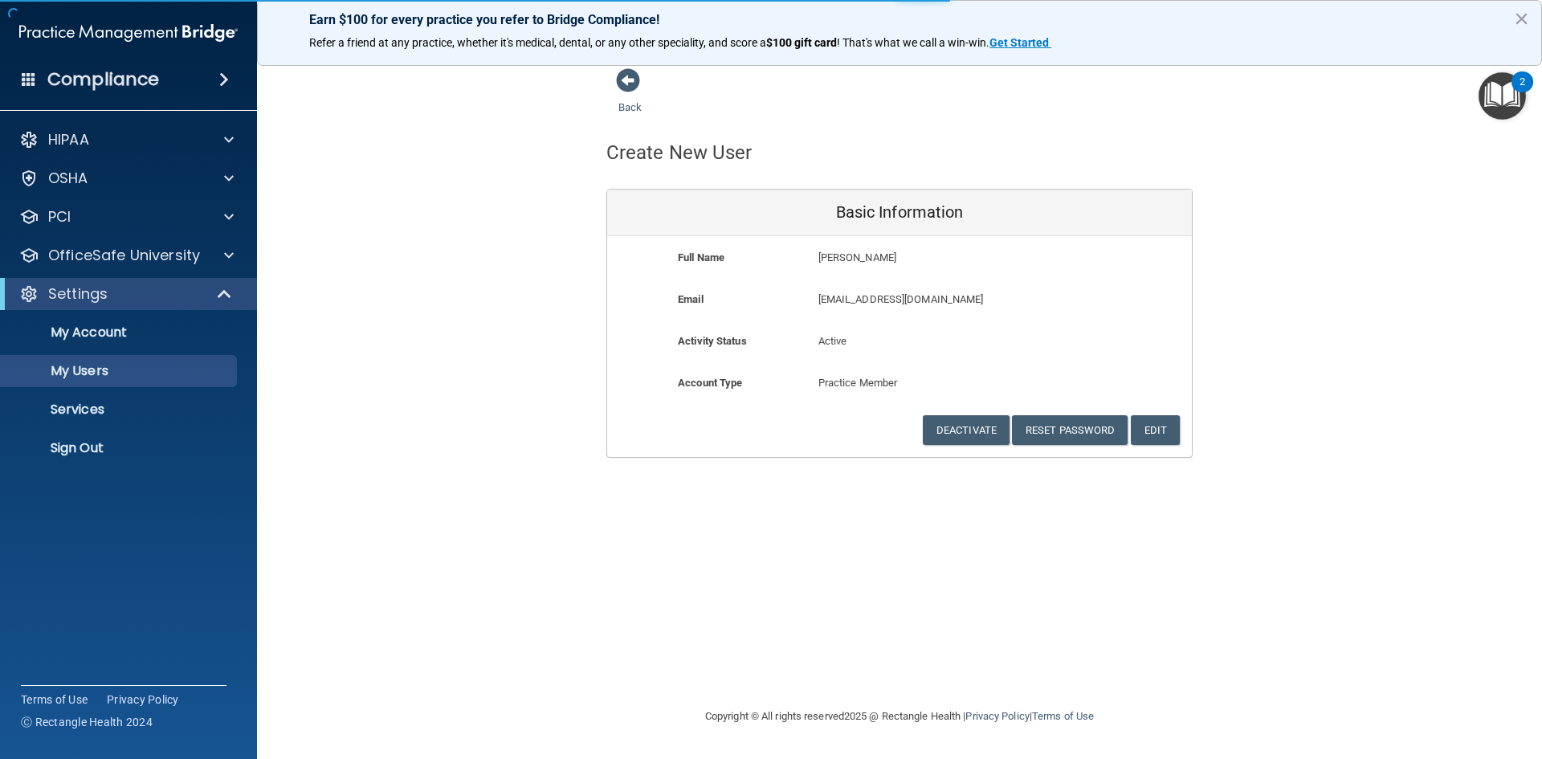
select select "20"
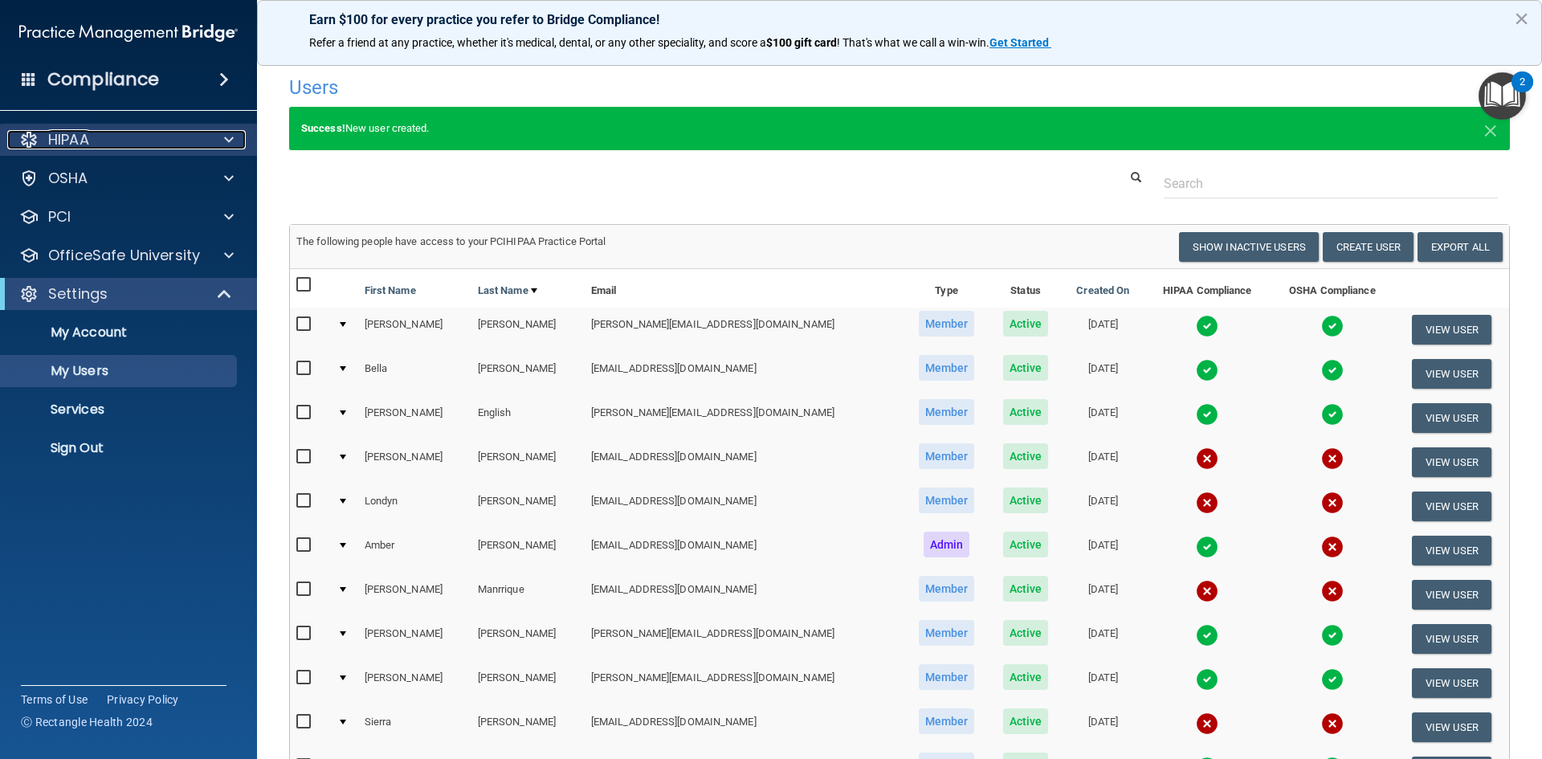
click at [80, 134] on p "HIPAA" at bounding box center [68, 139] width 41 height 19
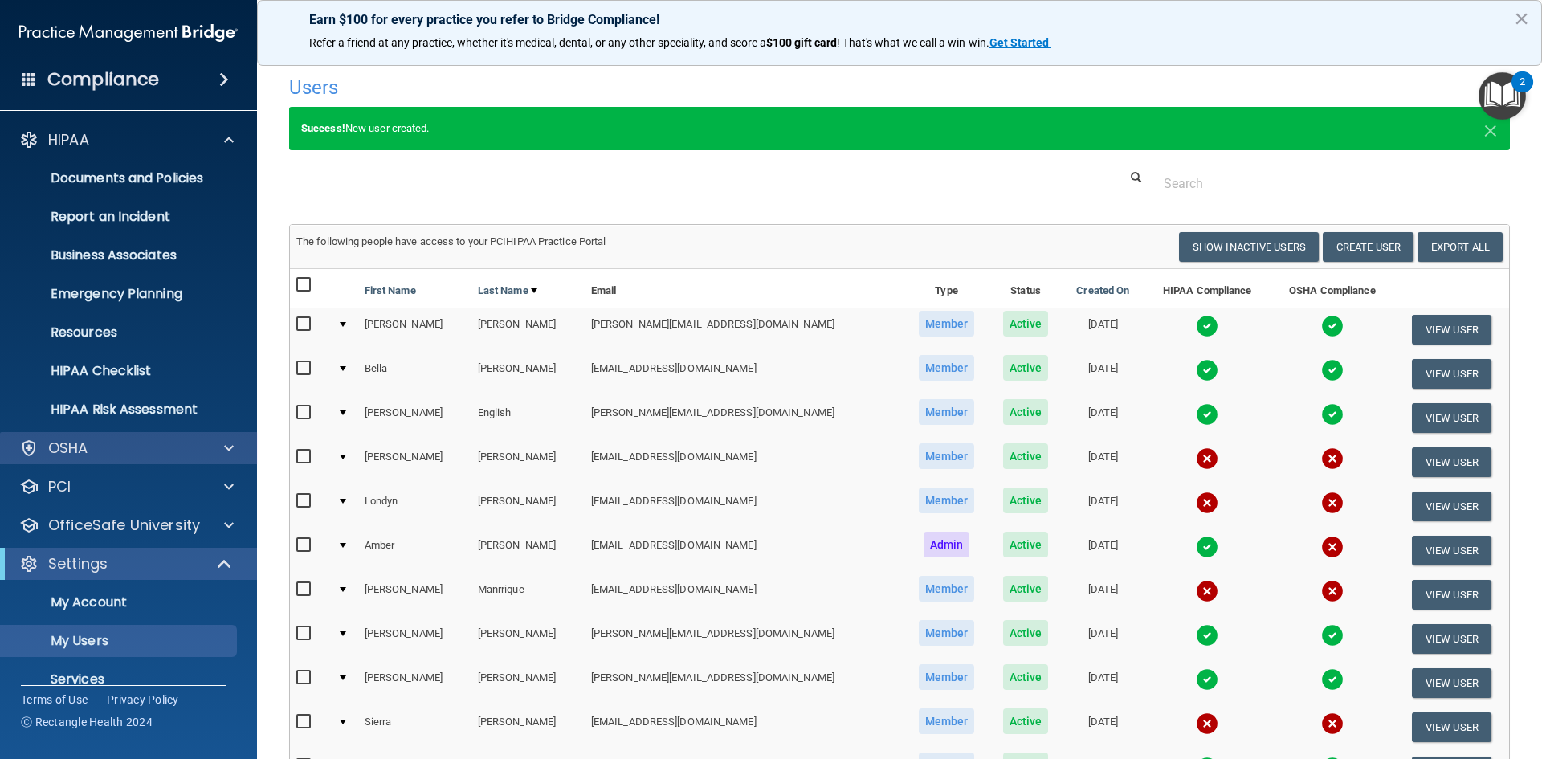
click at [70, 460] on div "OSHA" at bounding box center [129, 448] width 258 height 32
click at [165, 447] on div "OSHA" at bounding box center [106, 448] width 199 height 19
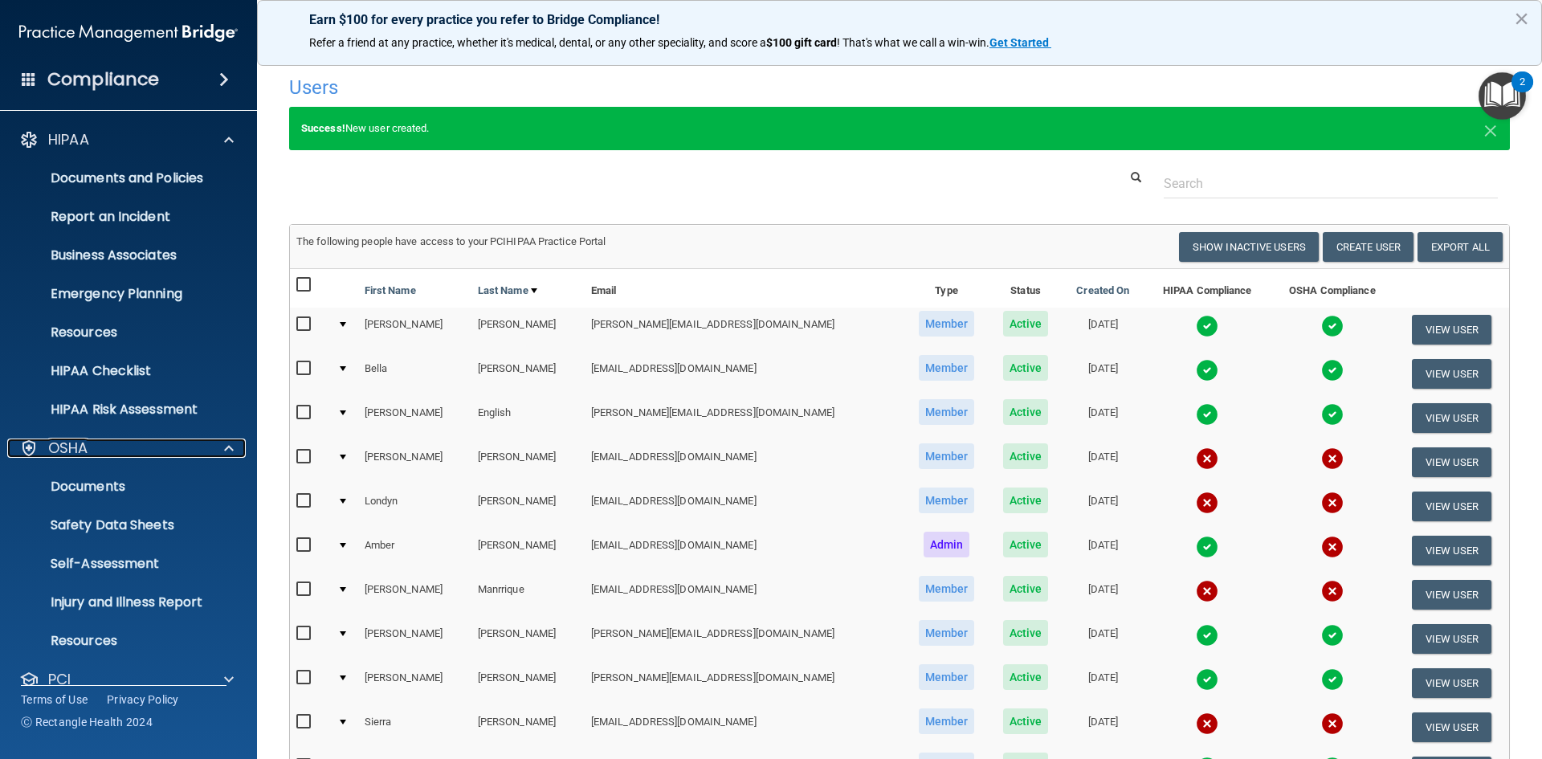
scroll to position [323, 0]
